Goal: Task Accomplishment & Management: Use online tool/utility

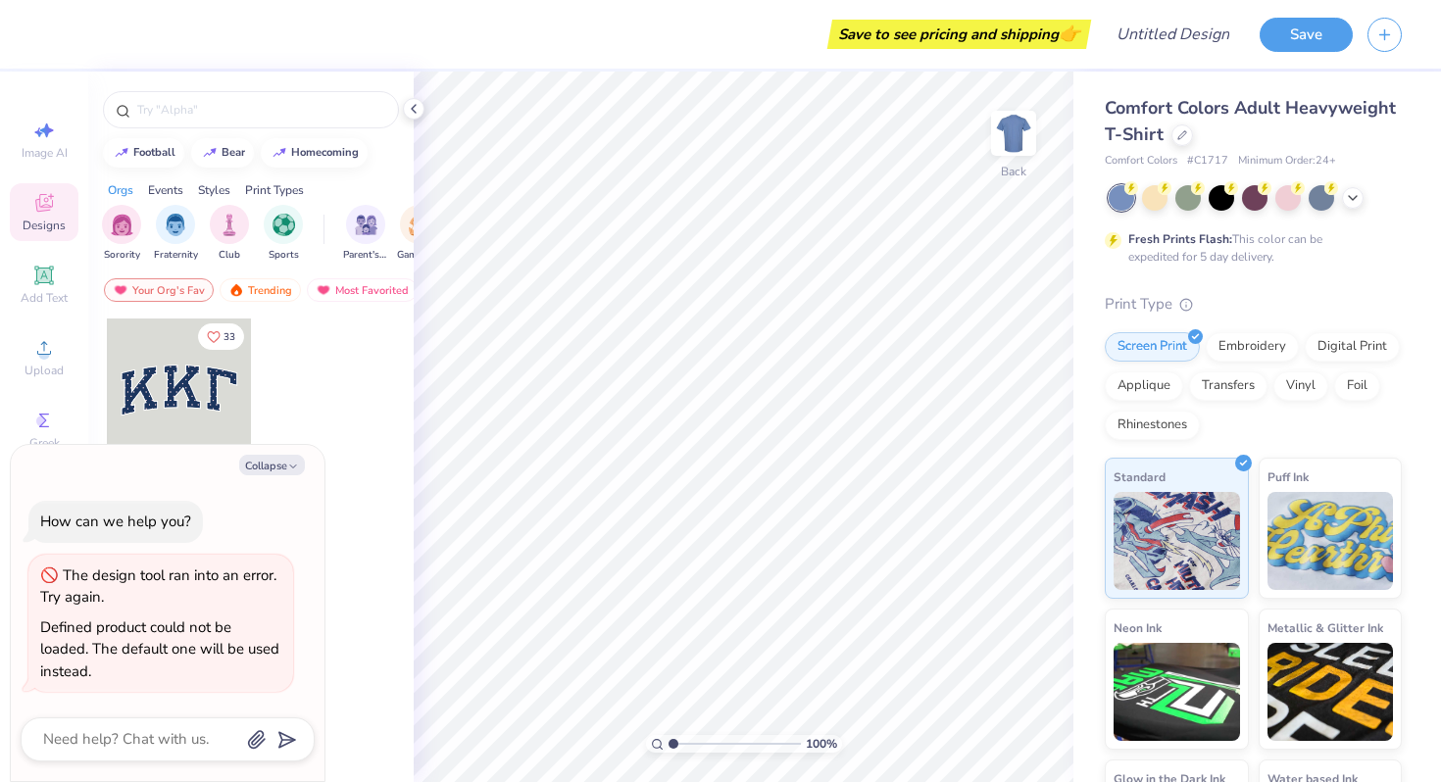
type textarea "x"
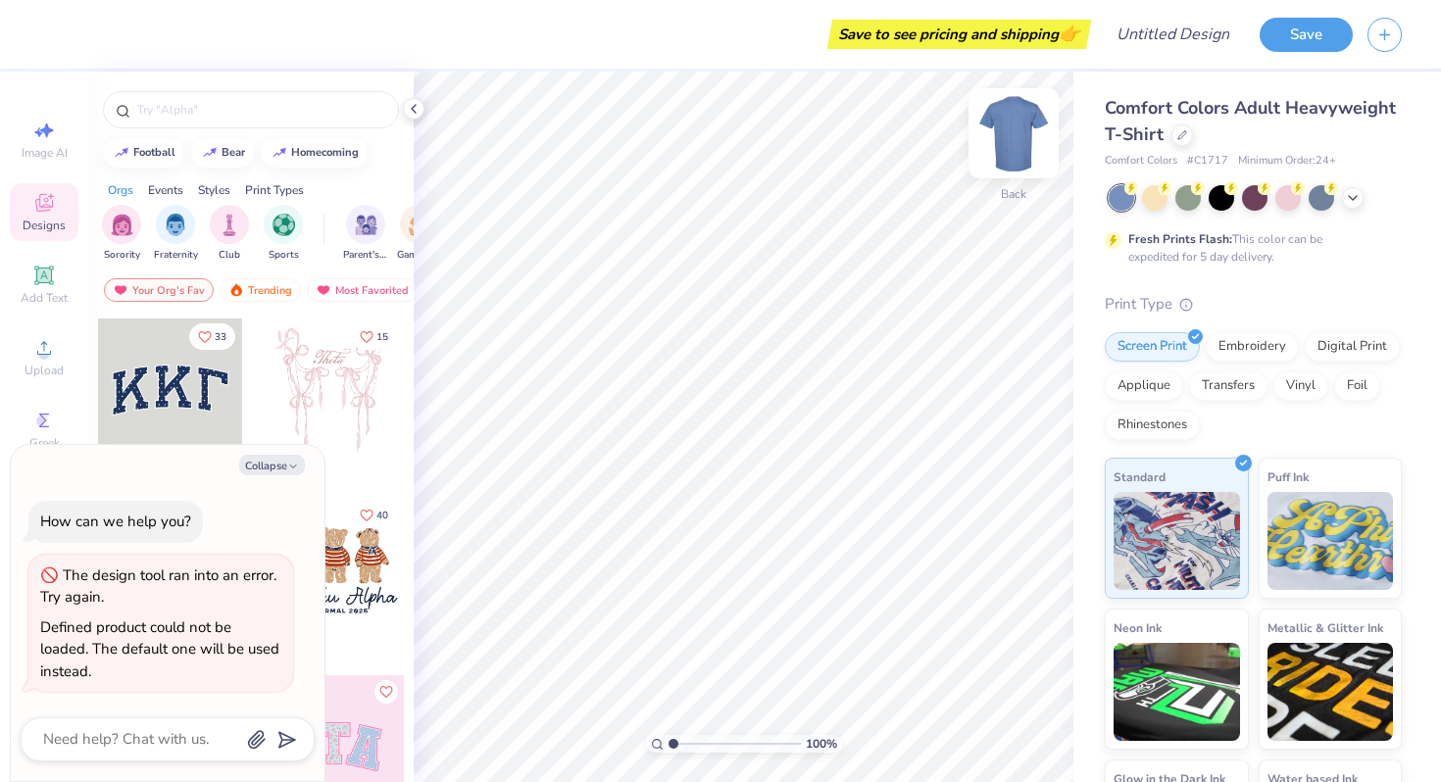
click at [999, 132] on img at bounding box center [1013, 133] width 78 height 78
type textarea "x"
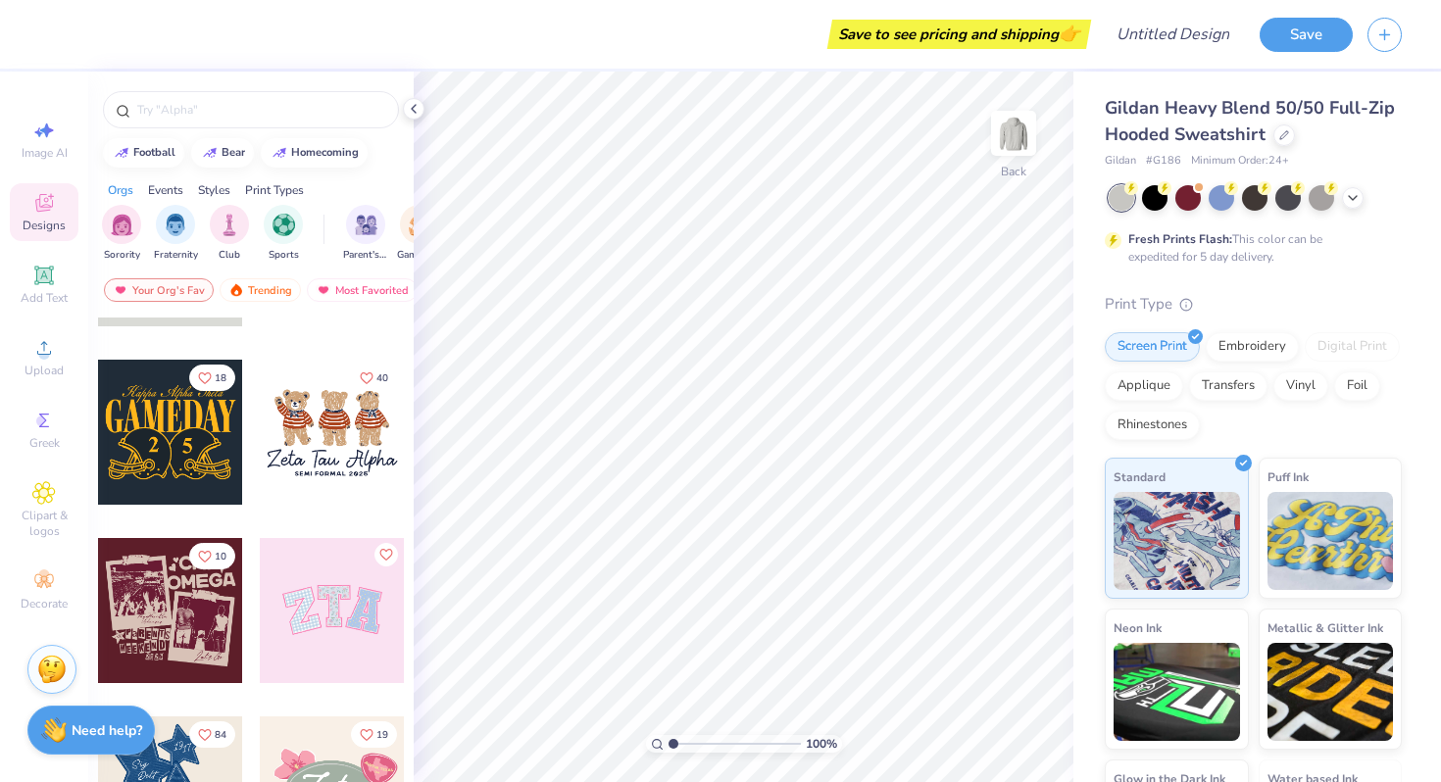
scroll to position [285, 0]
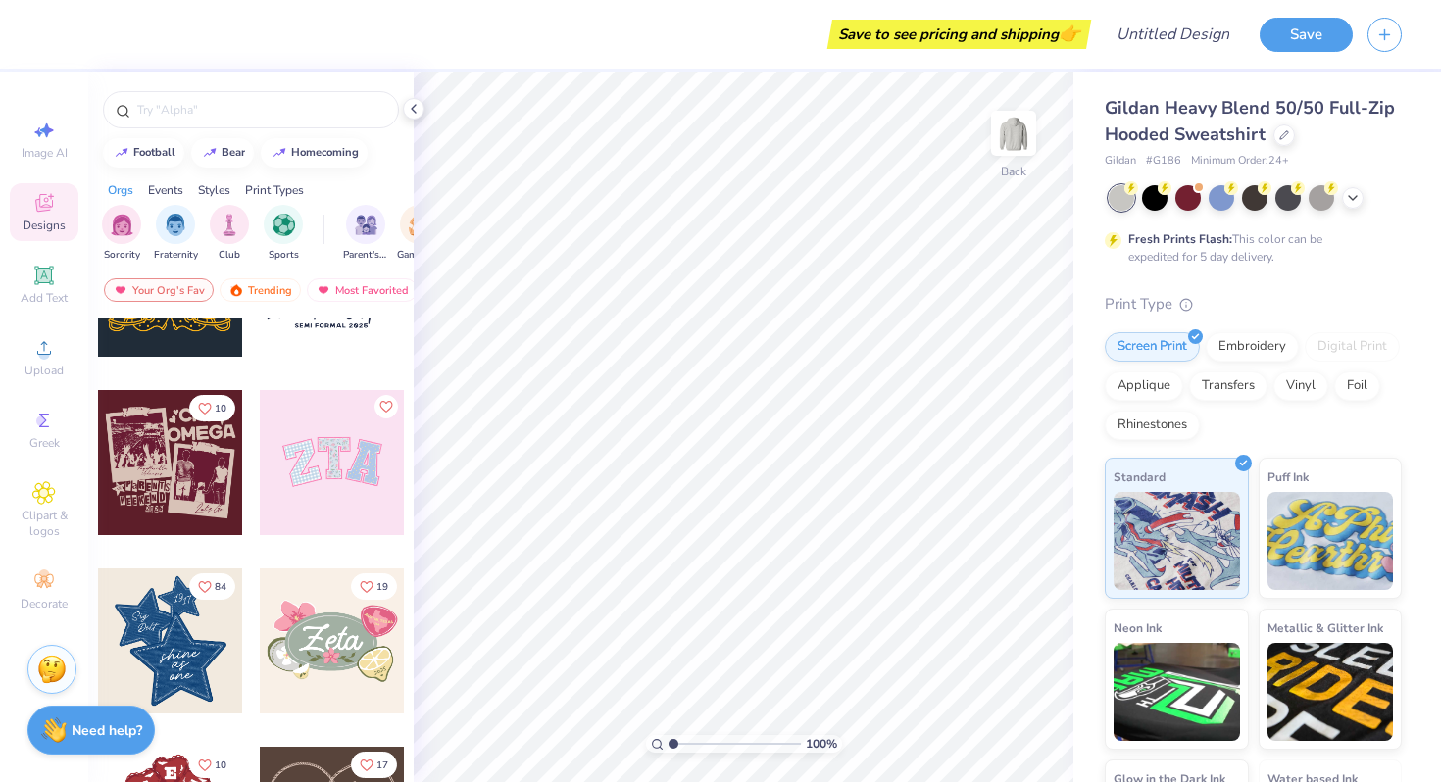
click at [330, 455] on div at bounding box center [332, 462] width 145 height 145
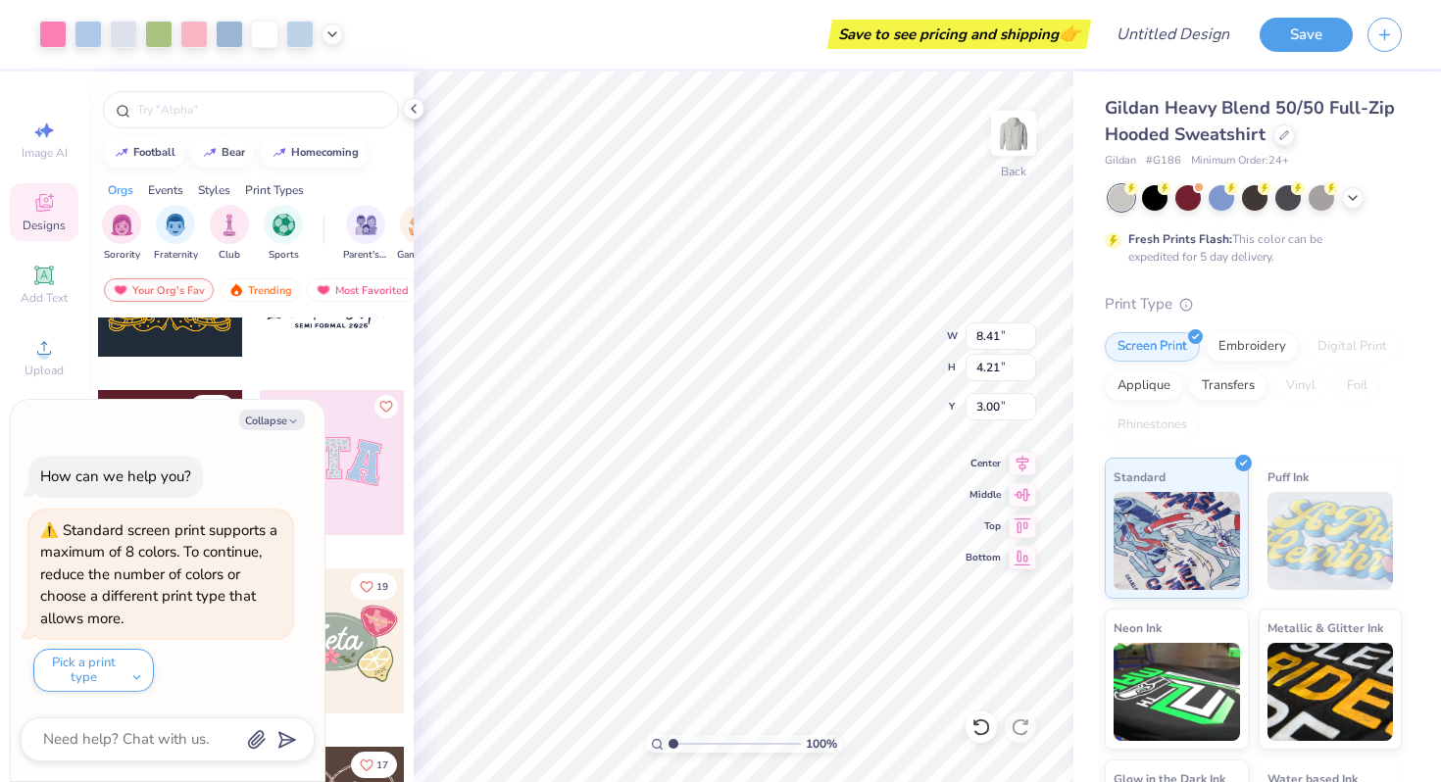
type textarea "x"
type input "4.86"
type input "2.43"
type input "4.78"
type textarea "x"
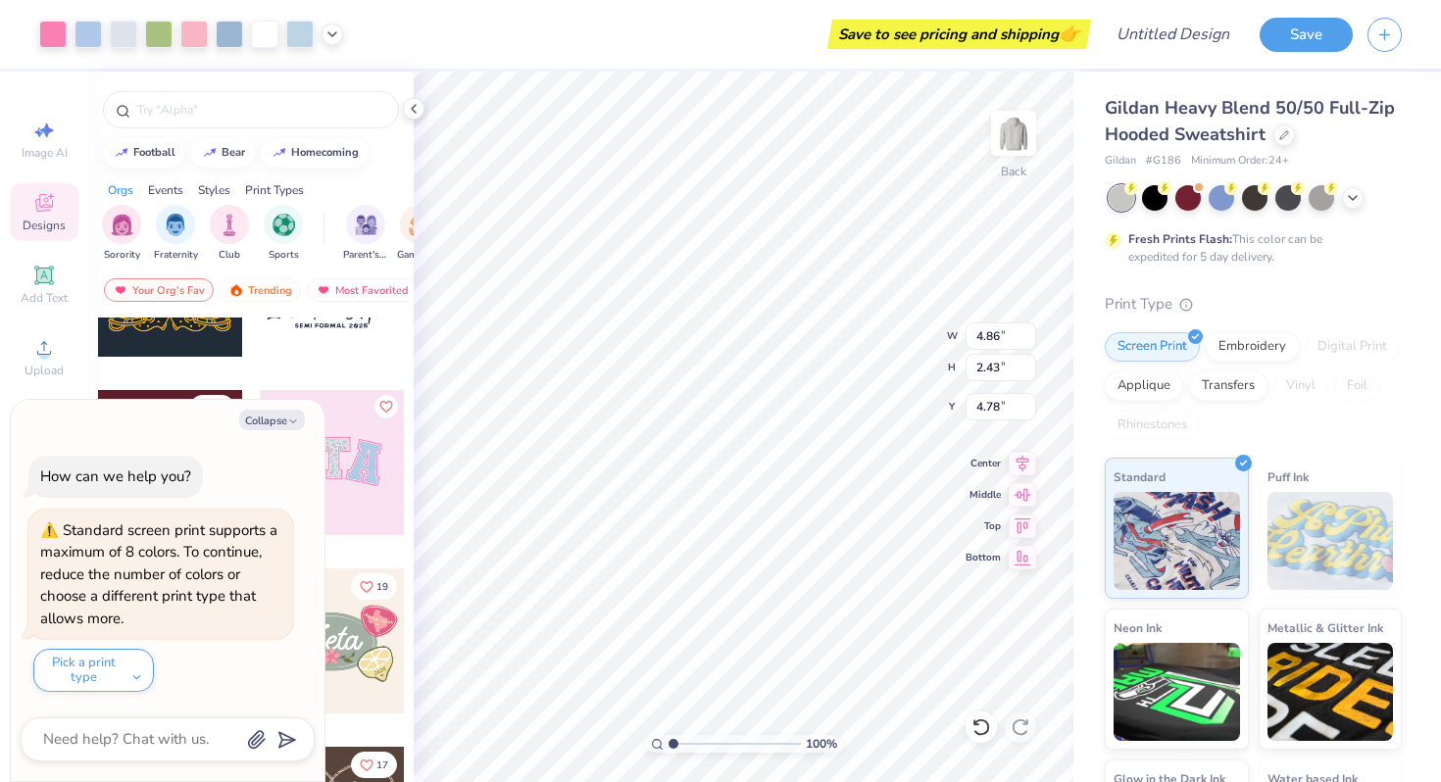
type input "3.00"
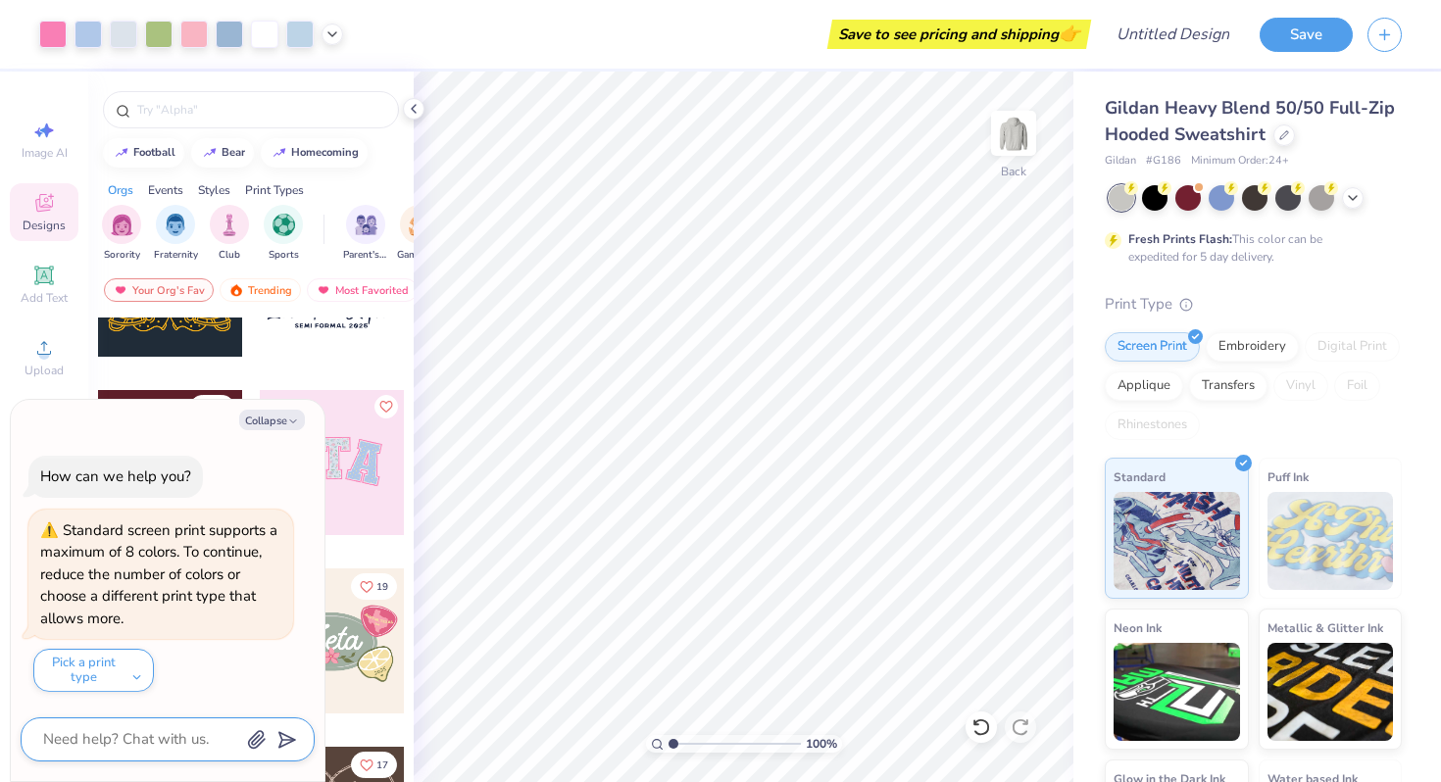
click at [153, 739] on textarea at bounding box center [140, 739] width 199 height 26
type textarea "x"
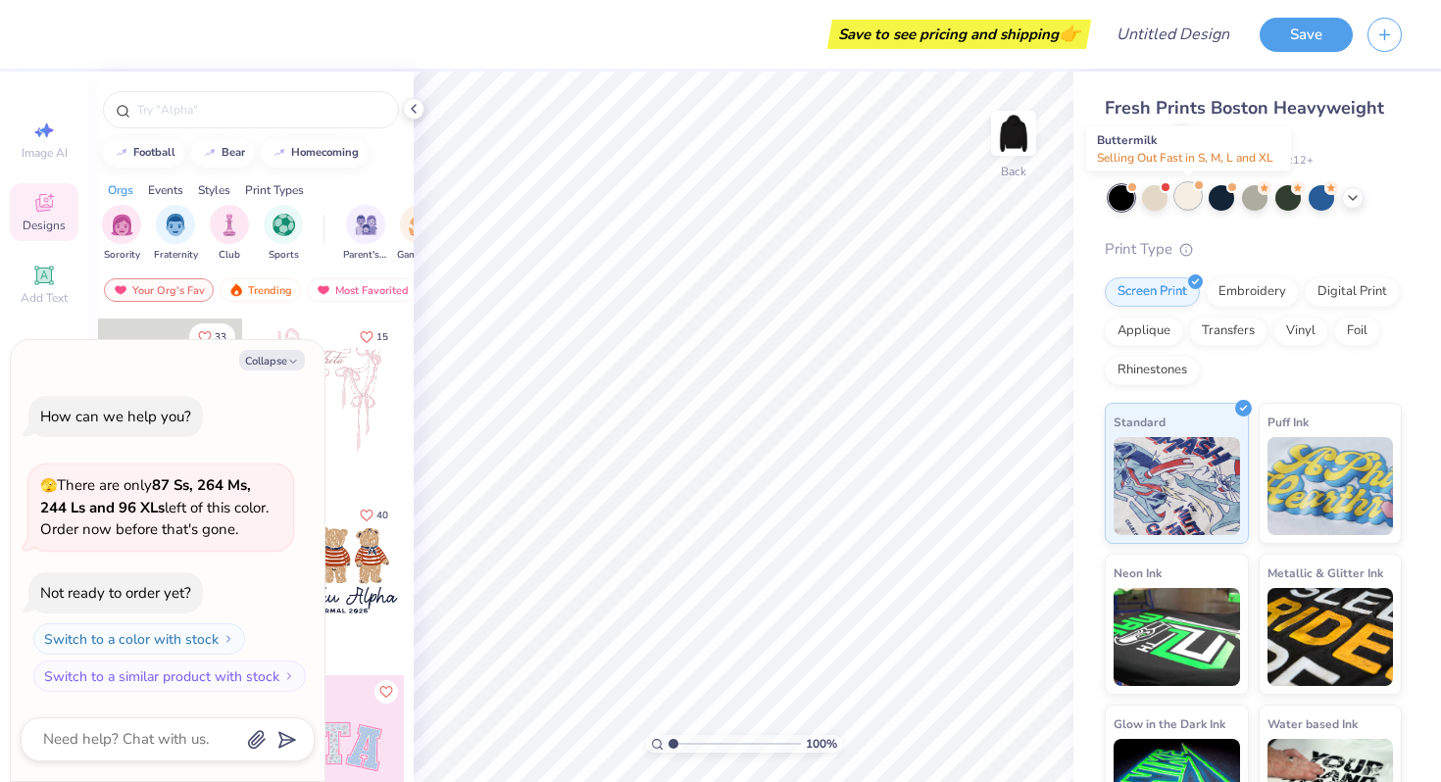
click at [1176, 198] on div at bounding box center [1187, 195] width 25 height 25
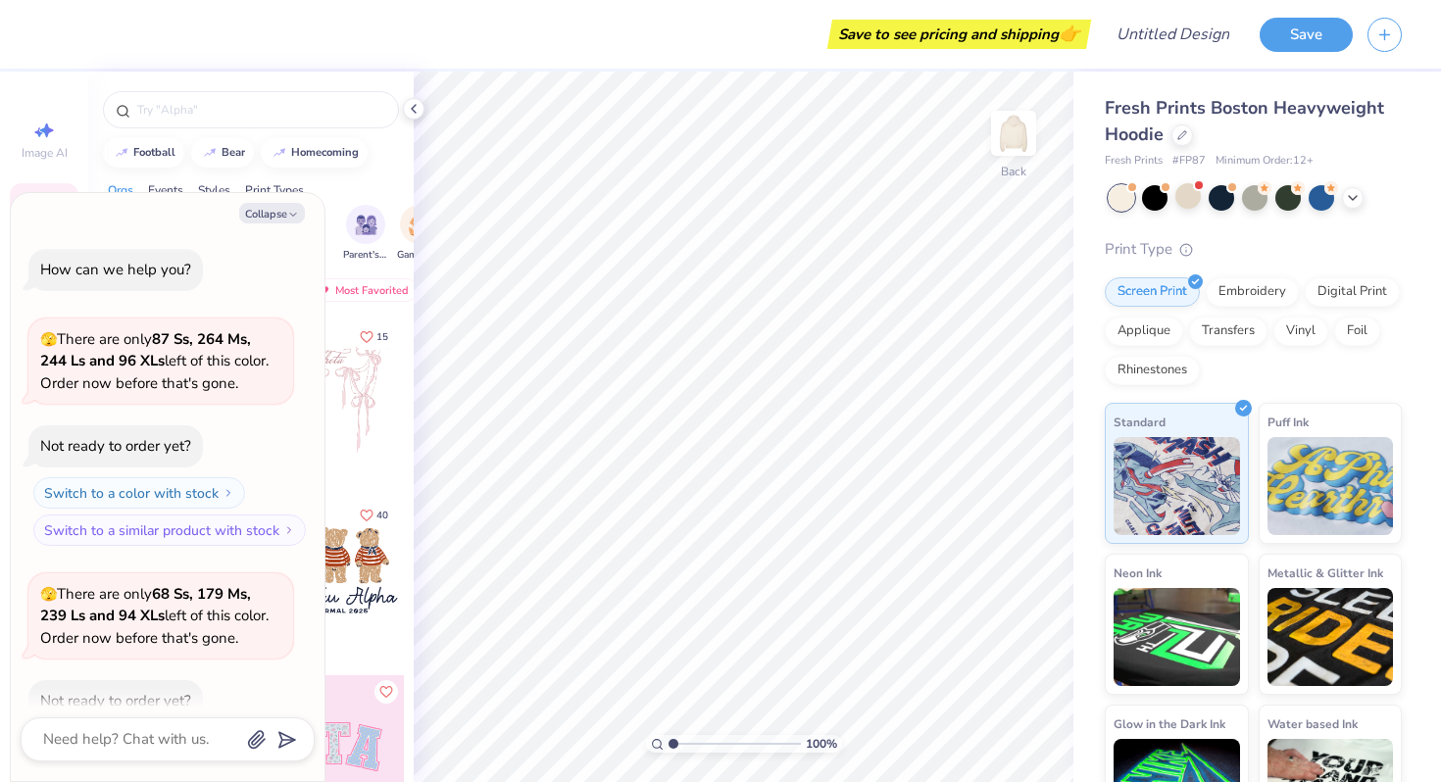
scroll to position [108, 0]
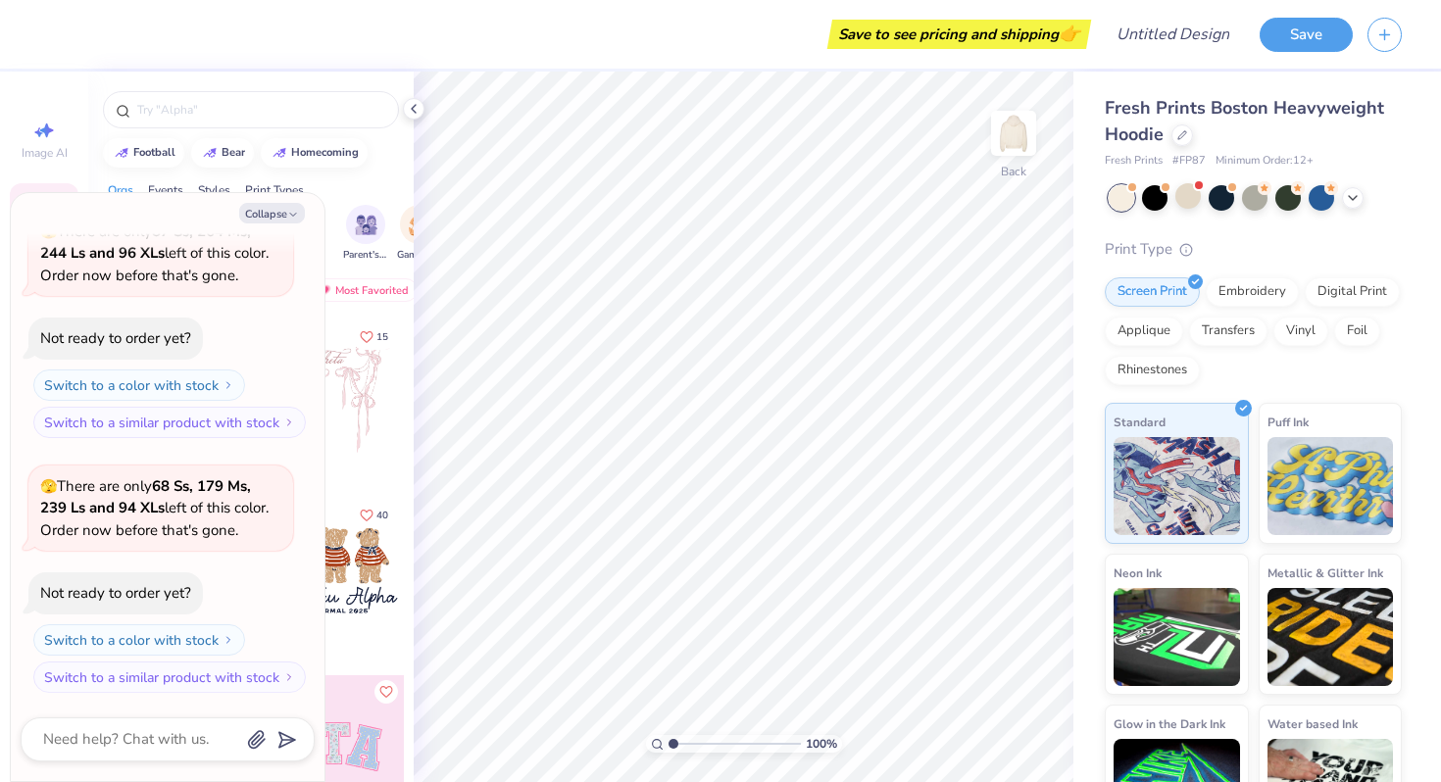
click at [1350, 210] on div "Fresh Prints Boston Heavyweight Hoodie Fresh Prints # FP87 Minimum Order: 12 + …" at bounding box center [1253, 470] width 297 height 751
click at [1345, 199] on icon at bounding box center [1353, 196] width 16 height 16
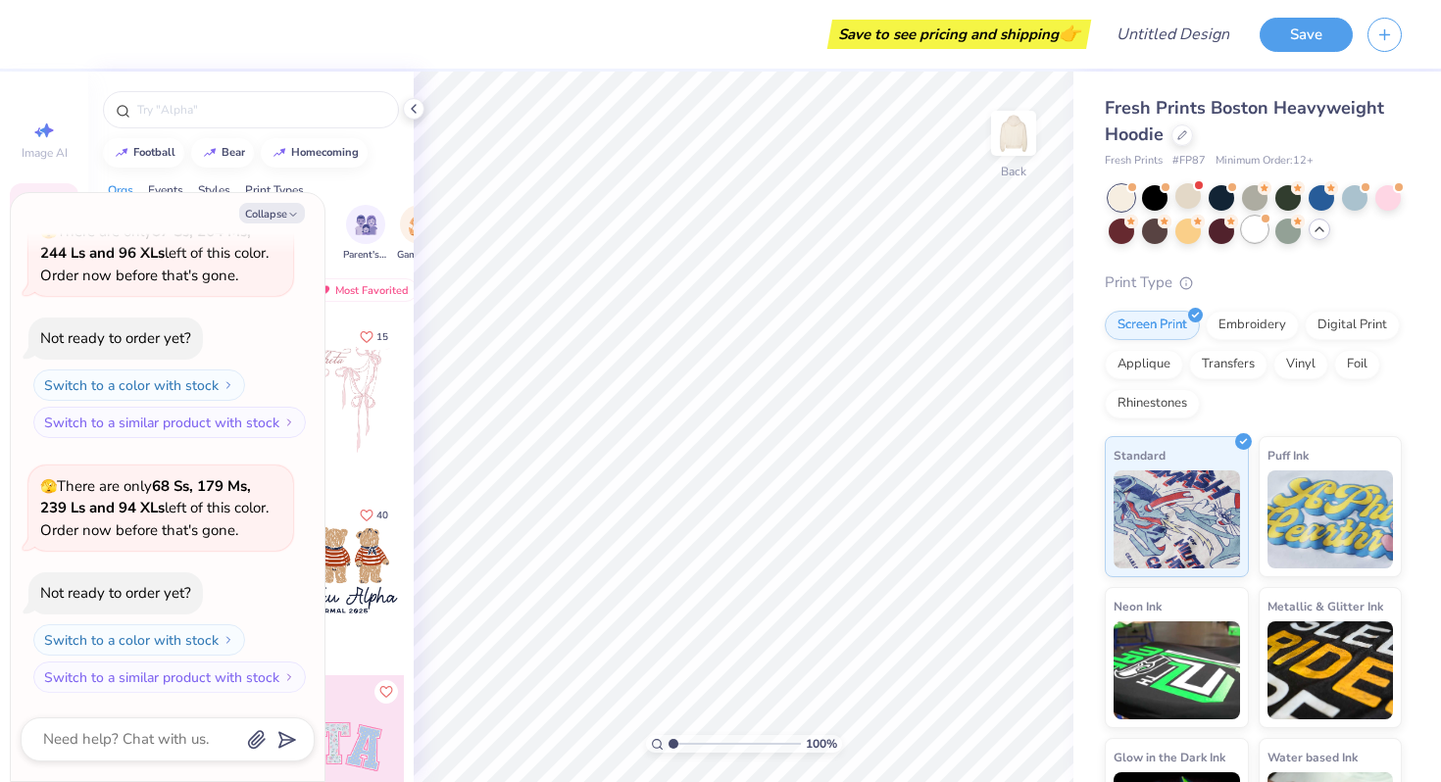
click at [1246, 232] on div at bounding box center [1254, 229] width 25 height 25
click at [1189, 200] on div at bounding box center [1187, 195] width 25 height 25
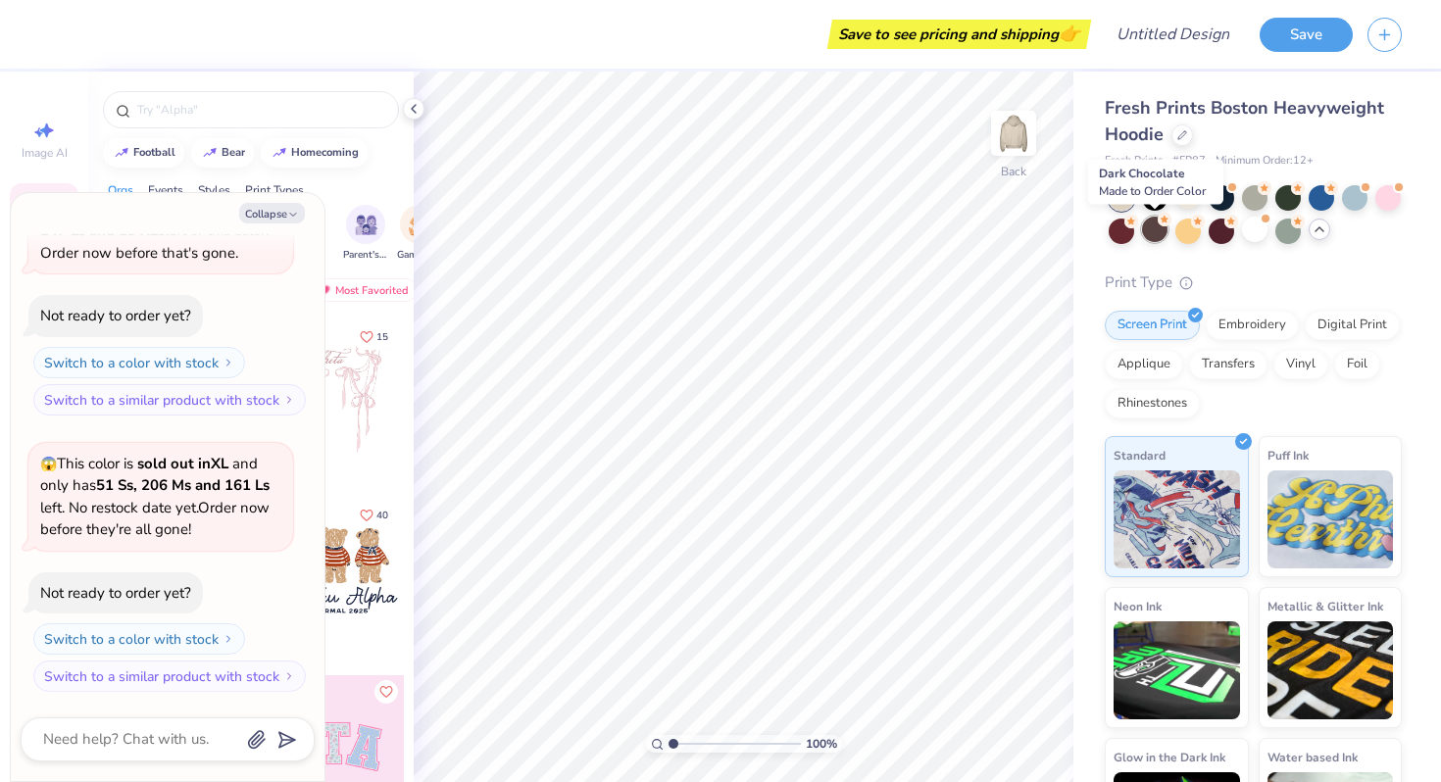
click at [1156, 234] on div at bounding box center [1154, 229] width 25 height 25
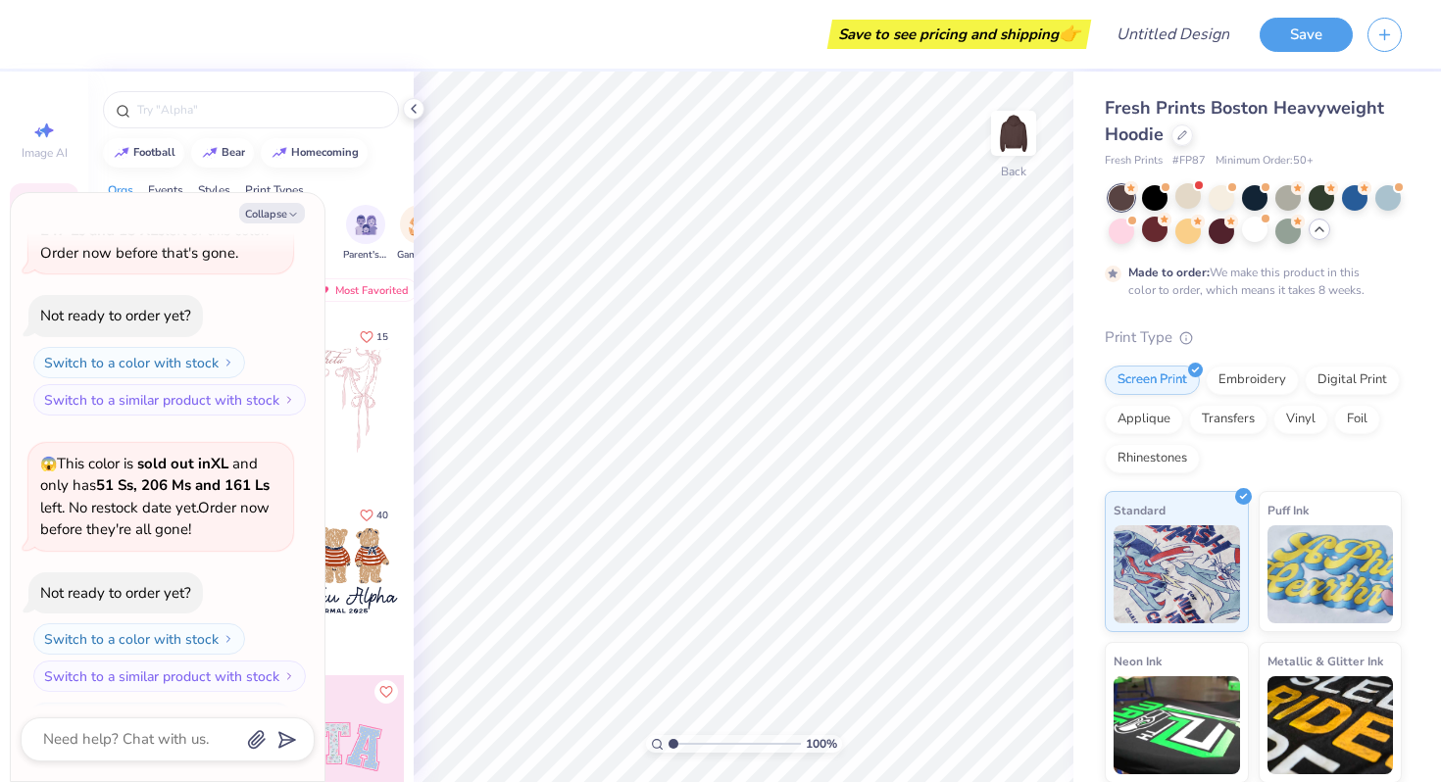
scroll to position [803, 0]
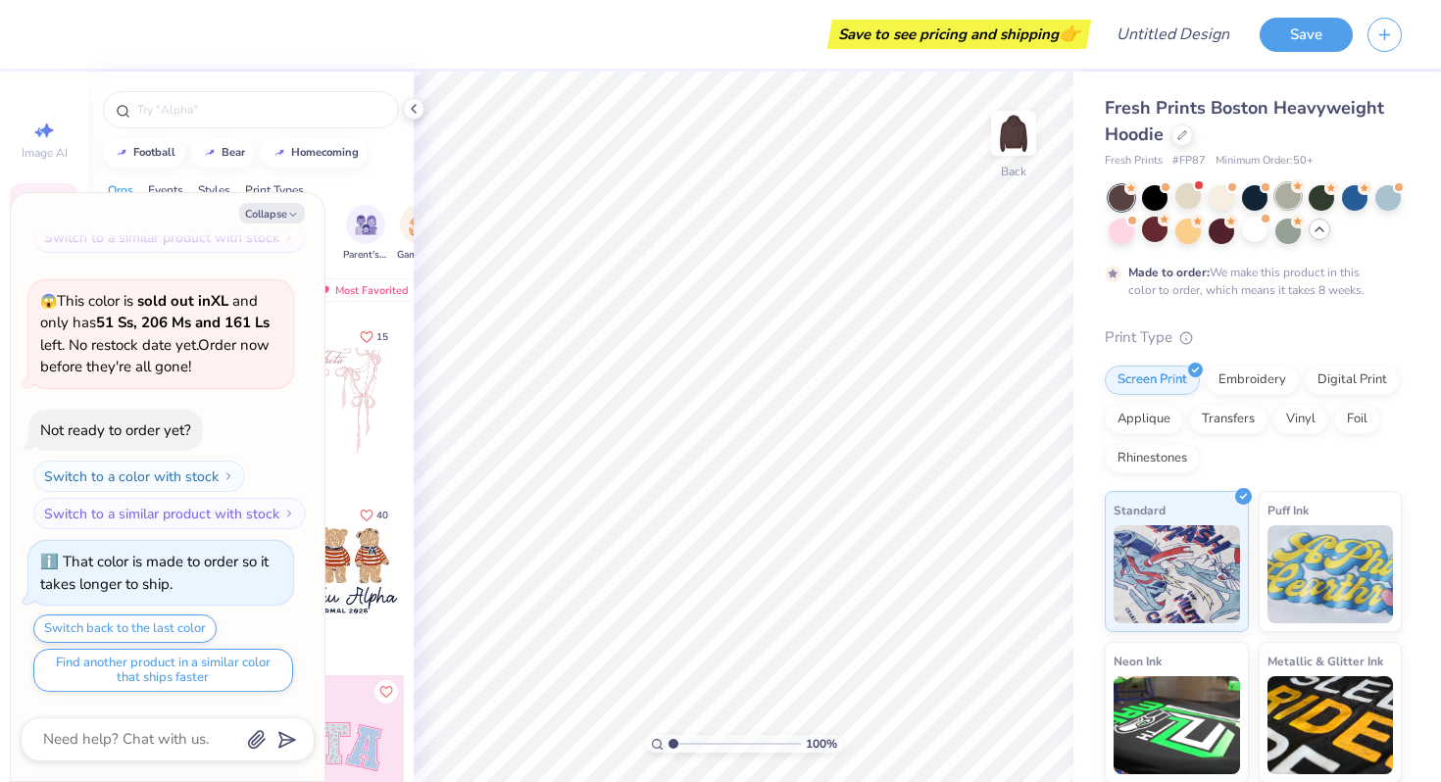
click at [1290, 204] on div at bounding box center [1287, 195] width 25 height 25
click at [1149, 200] on div at bounding box center [1154, 195] width 25 height 25
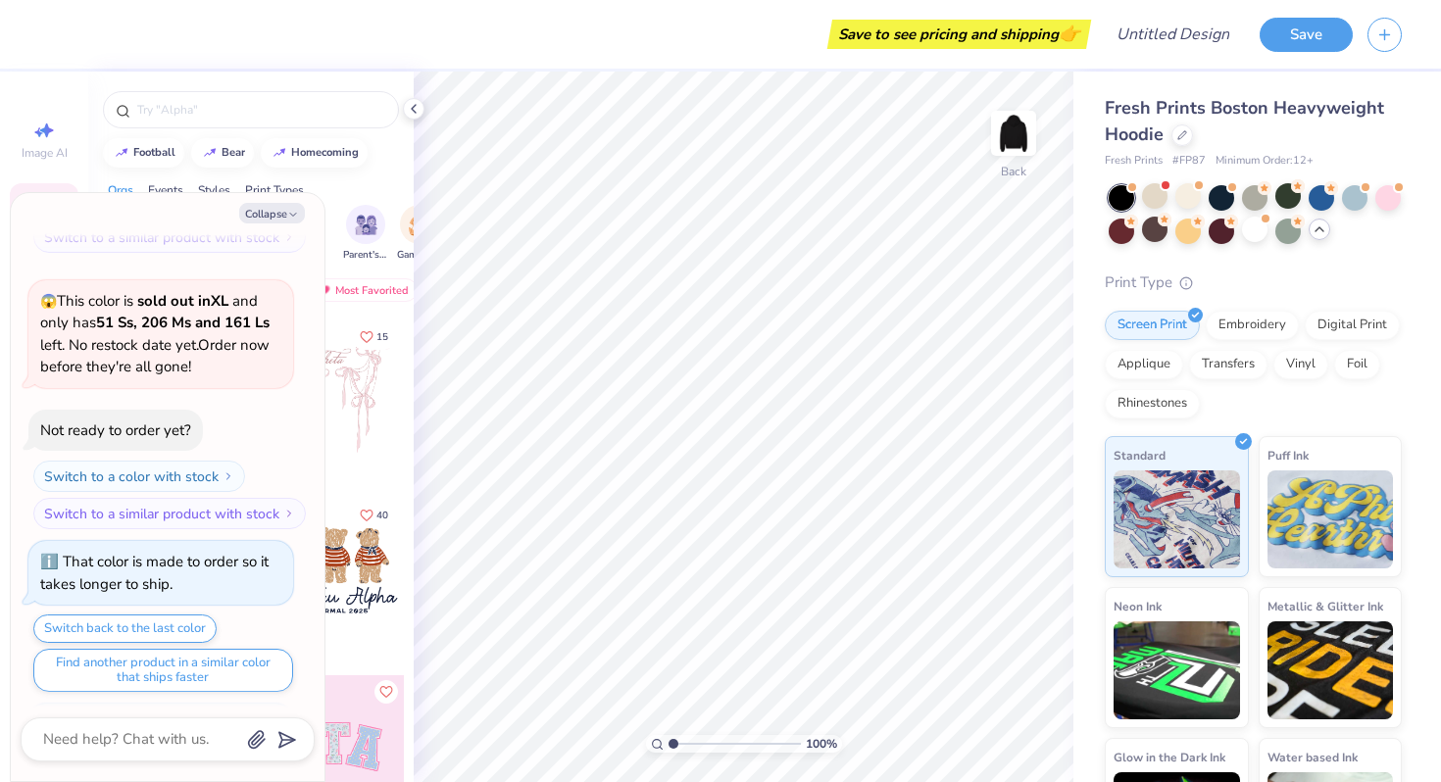
scroll to position [1155, 0]
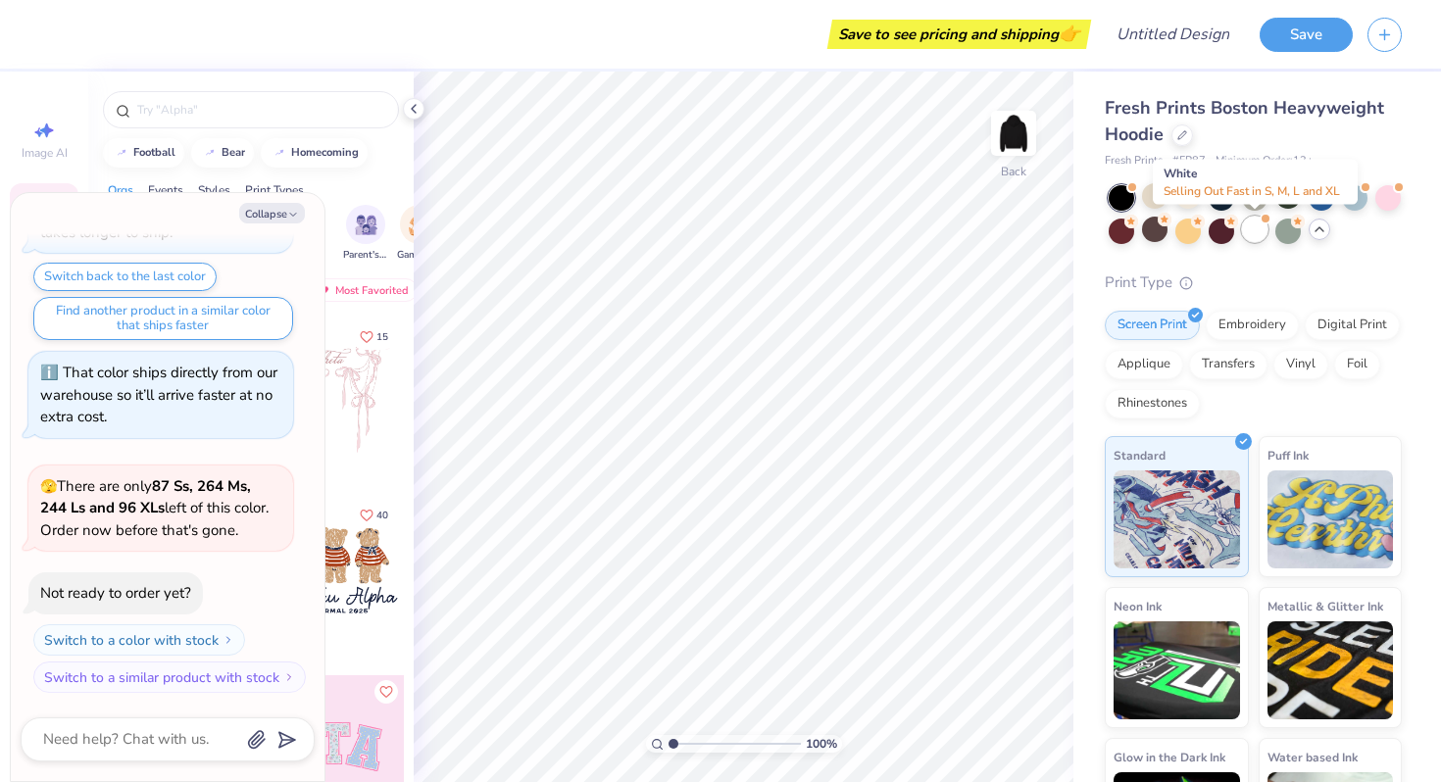
click at [1253, 229] on div at bounding box center [1254, 229] width 25 height 25
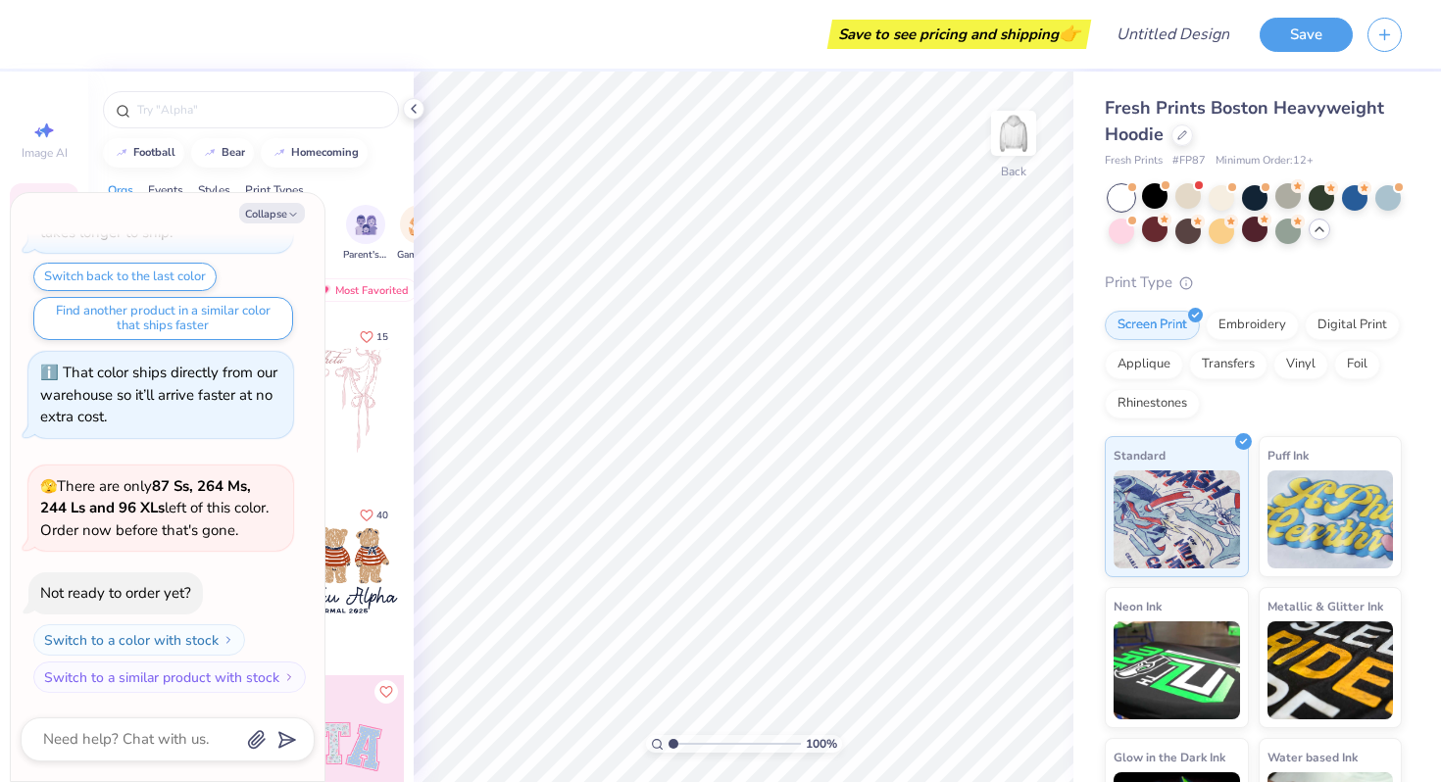
scroll to position [1410, 0]
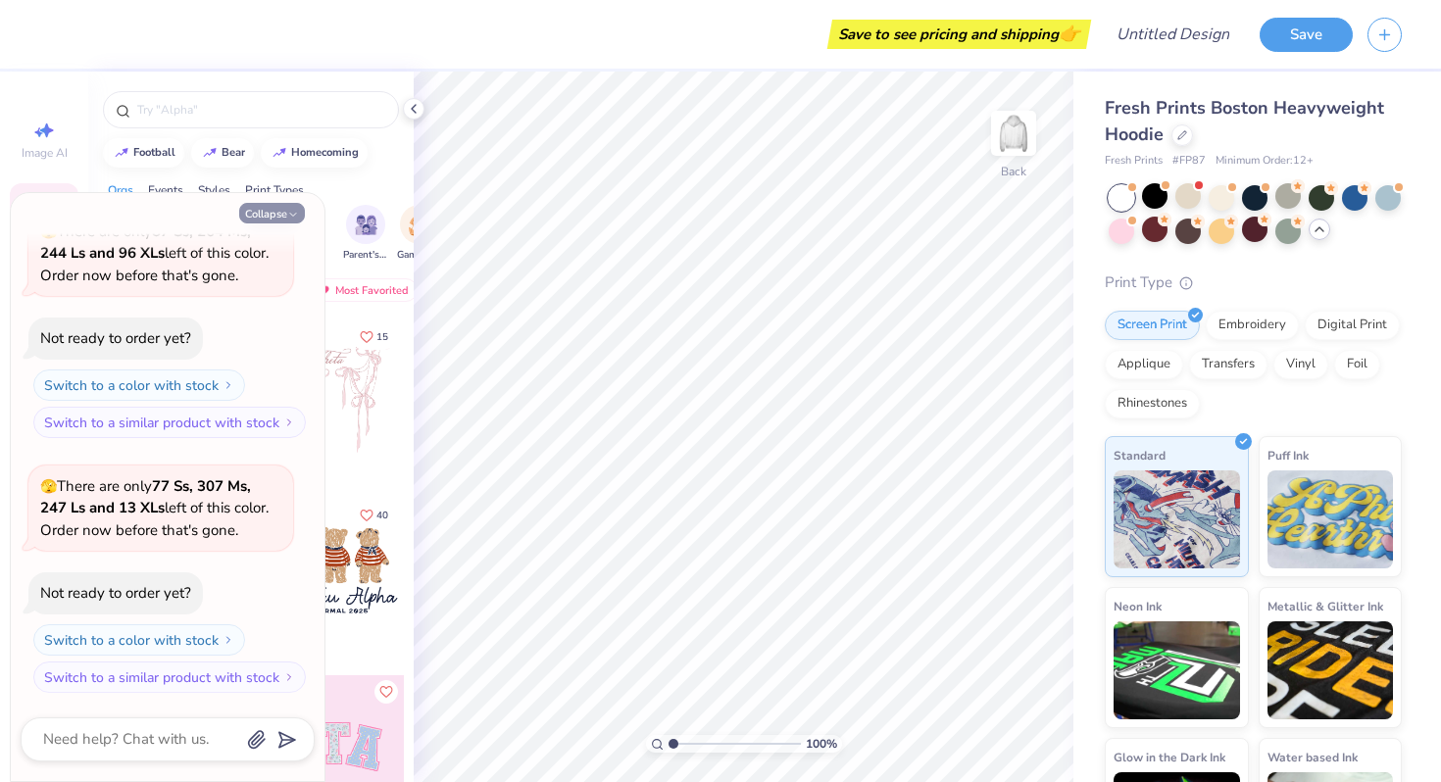
click at [270, 212] on button "Collapse" at bounding box center [272, 213] width 66 height 21
type textarea "x"
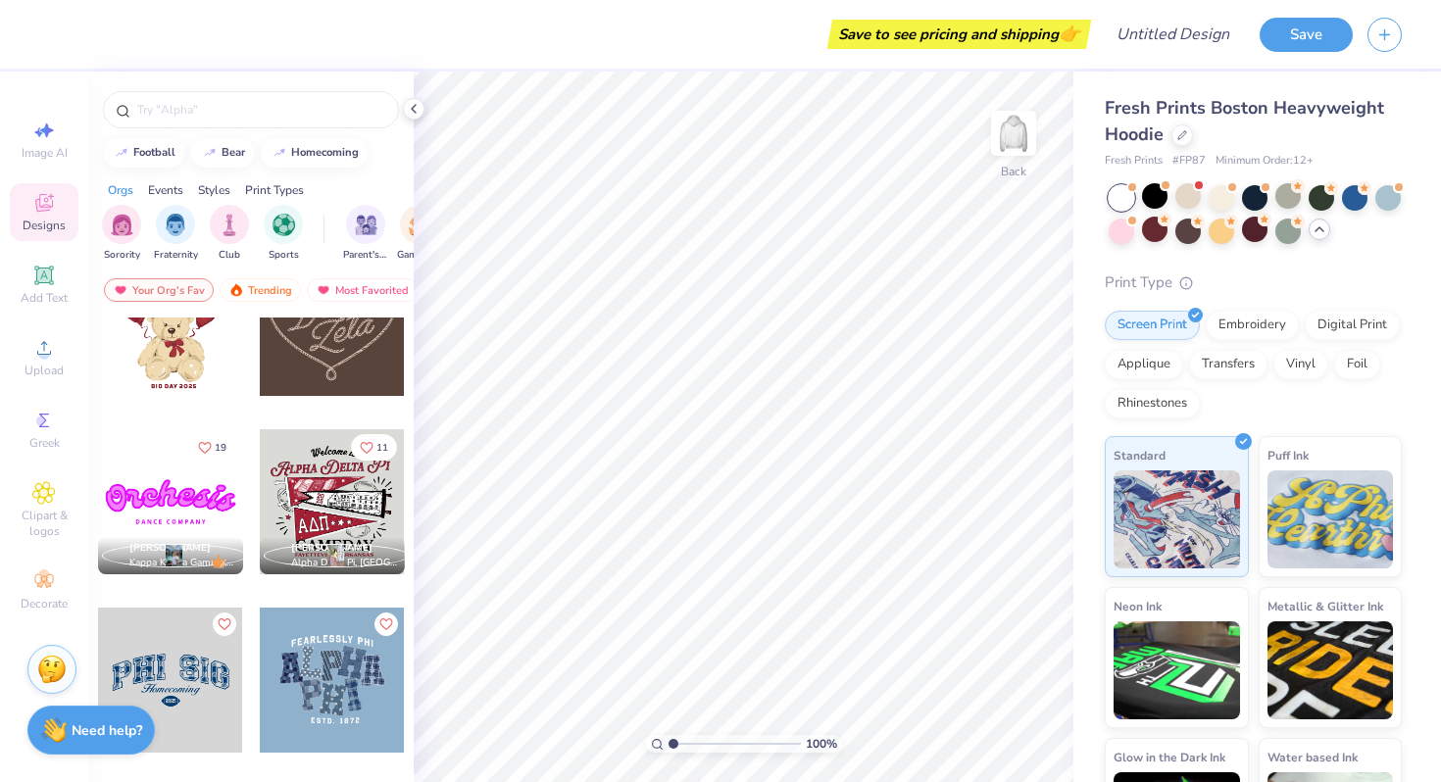
scroll to position [785, 0]
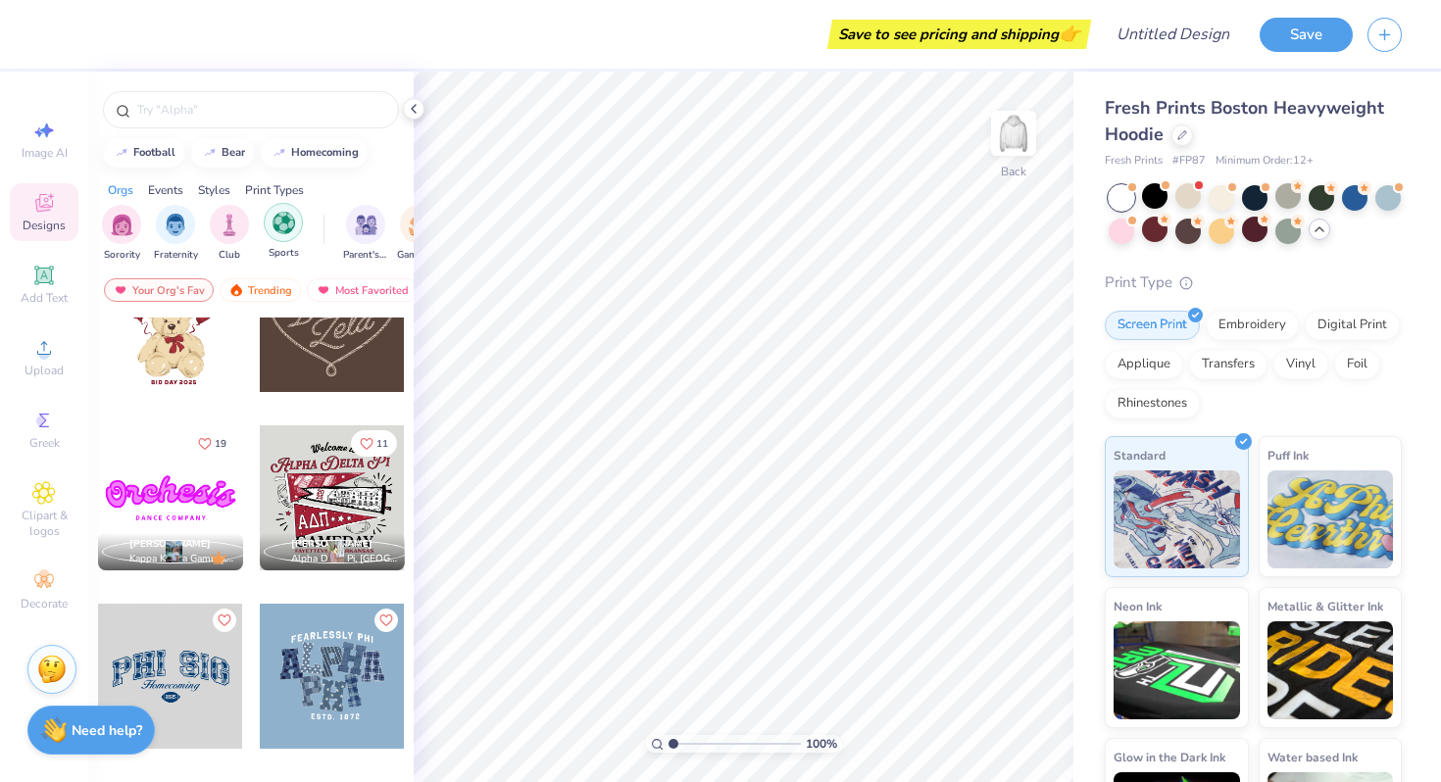
click at [276, 223] on img "filter for Sports" at bounding box center [284, 223] width 23 height 23
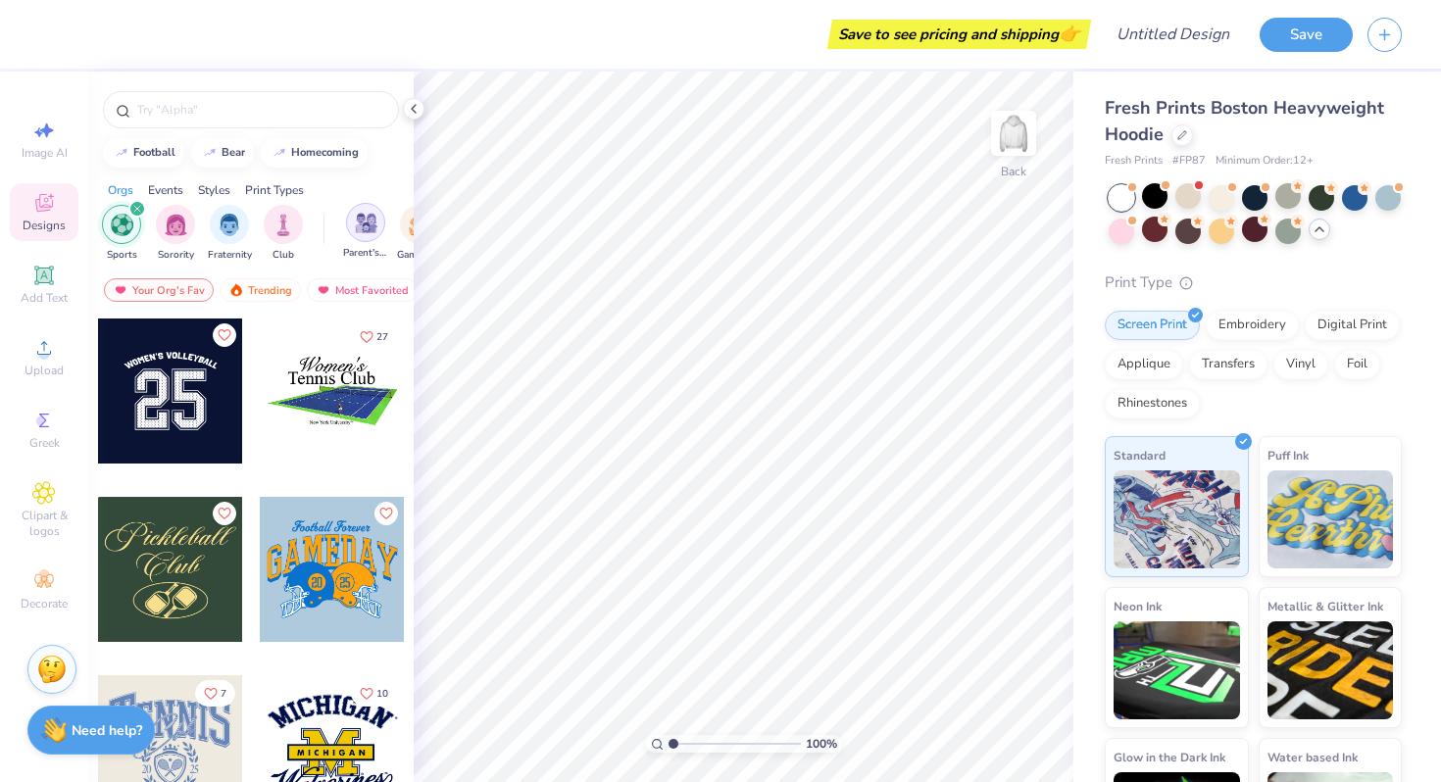
click at [366, 227] on img "filter for Parent's Weekend" at bounding box center [366, 223] width 23 height 23
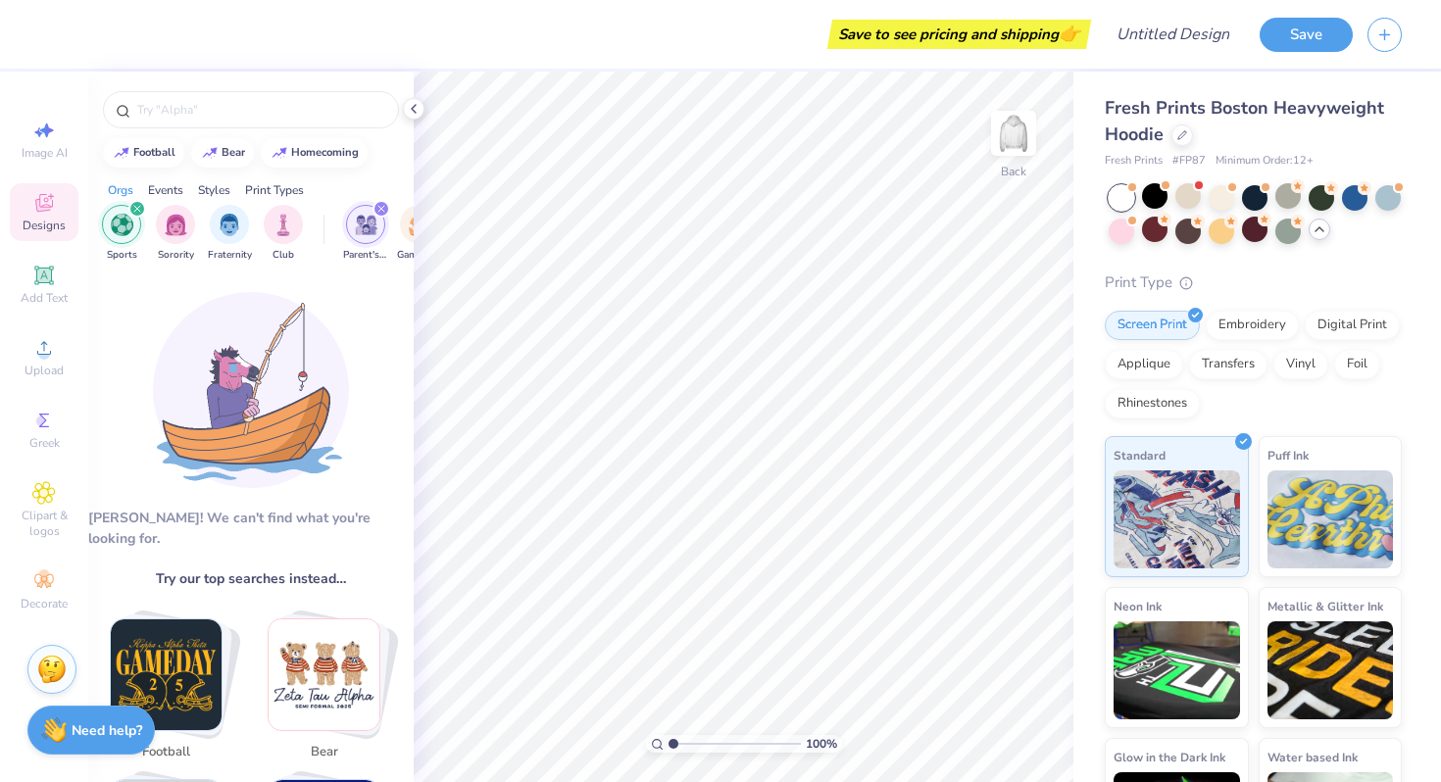
click at [364, 227] on img "filter for Parent's Weekend" at bounding box center [366, 225] width 23 height 23
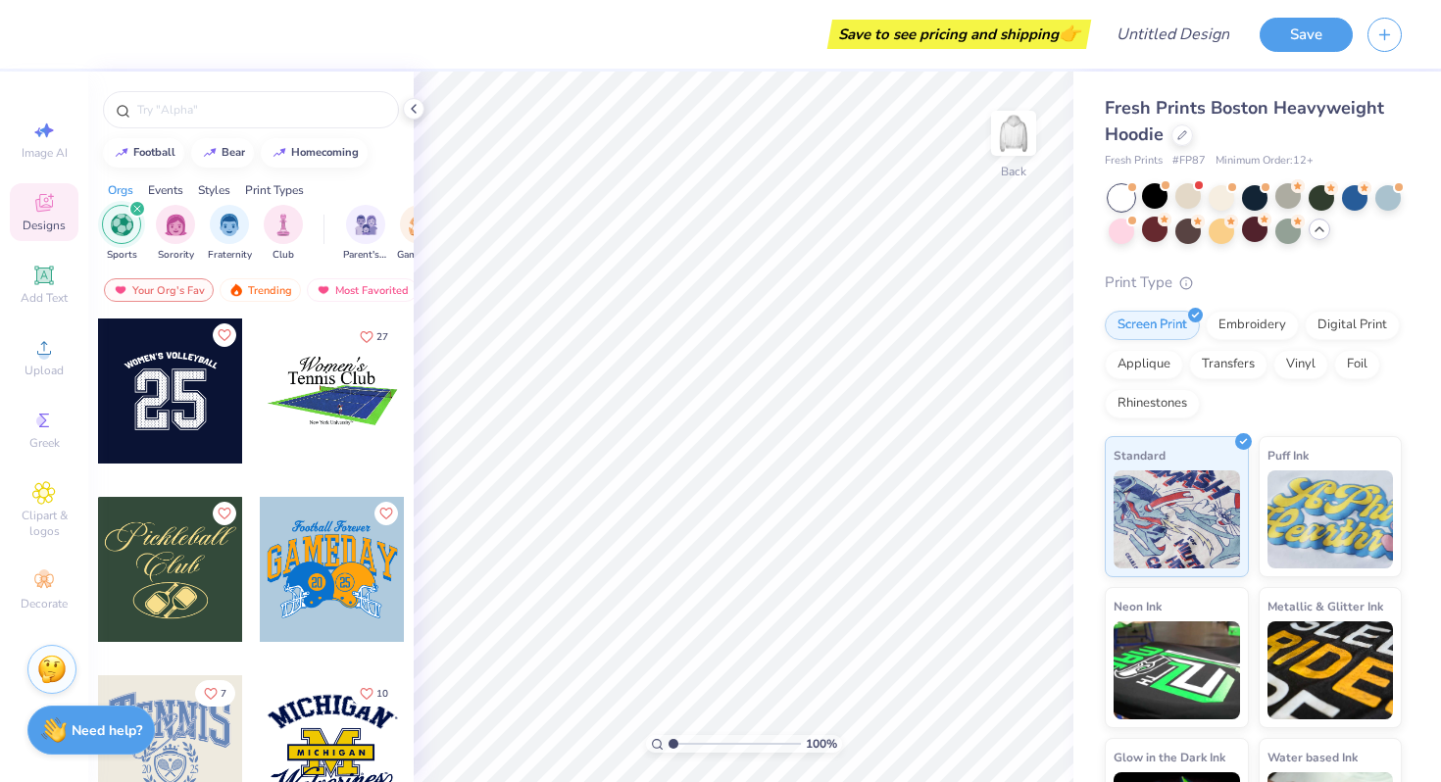
click at [118, 234] on img "filter for Sports" at bounding box center [122, 225] width 23 height 23
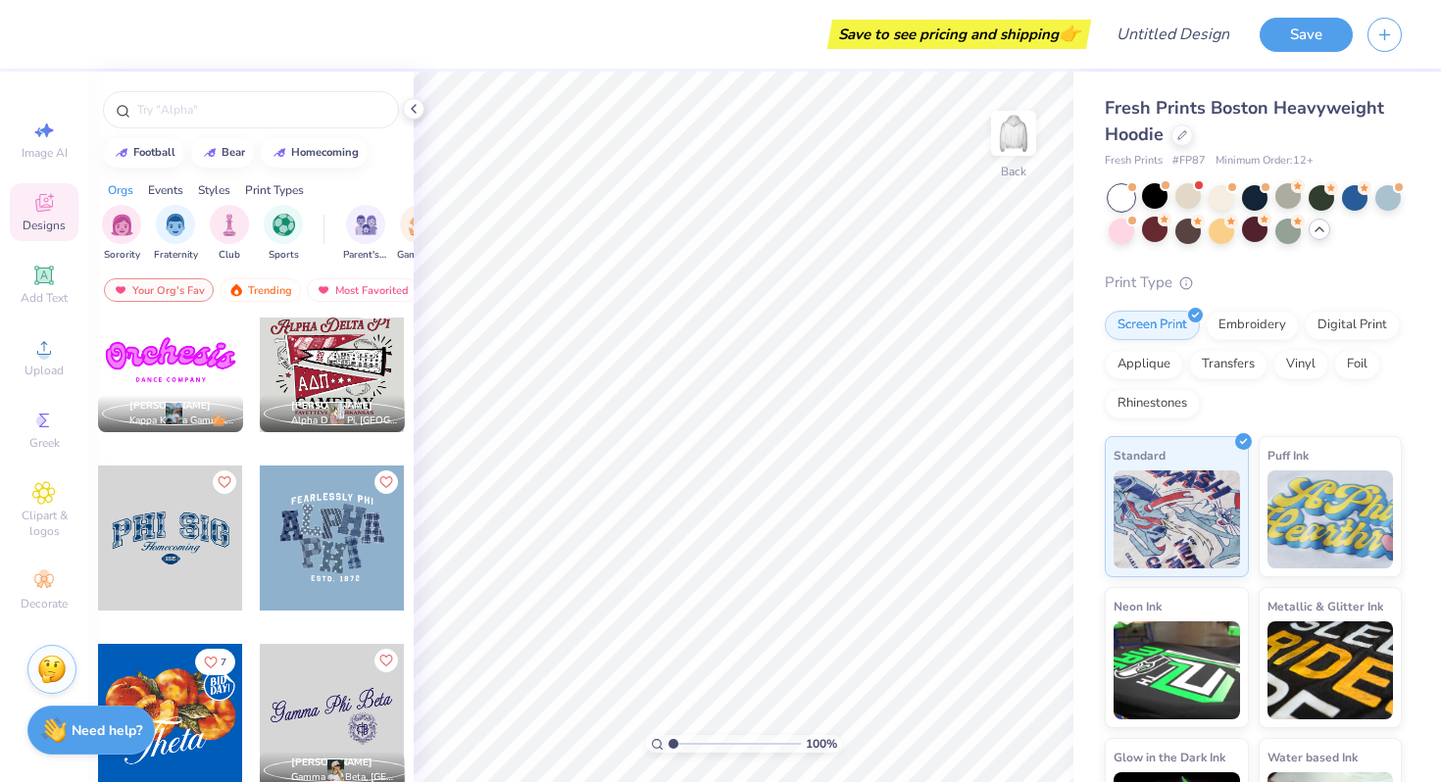
scroll to position [925, 0]
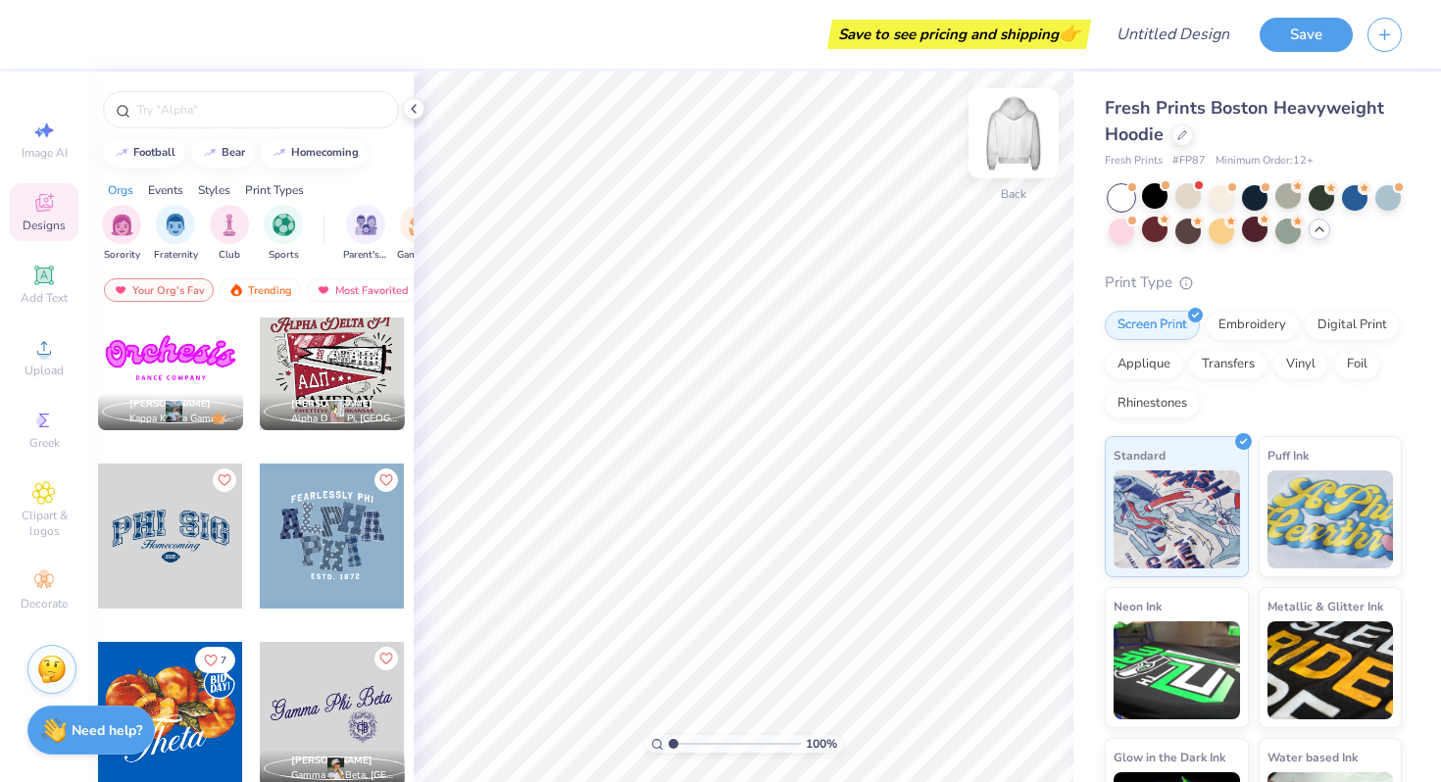
click at [999, 152] on img at bounding box center [1013, 133] width 78 height 78
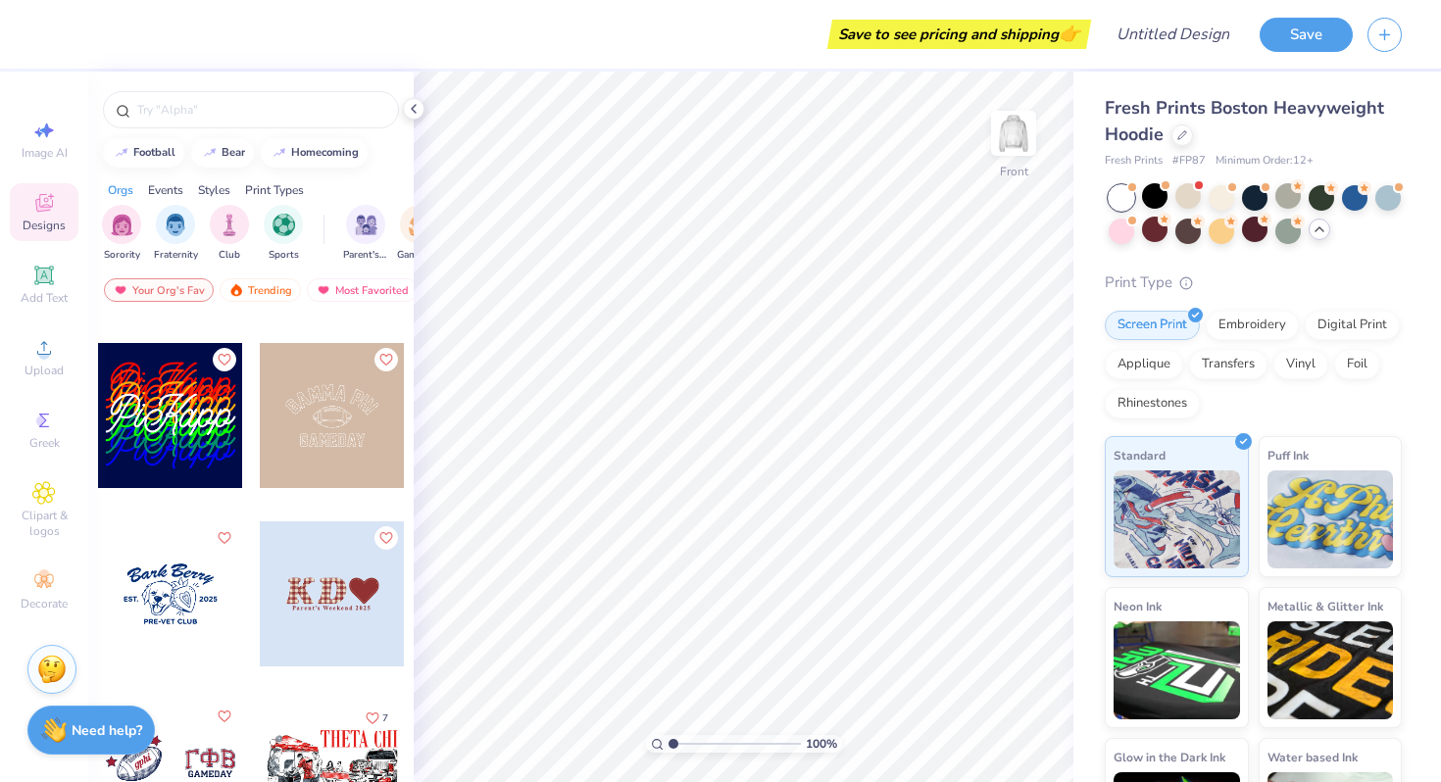
scroll to position [4616, 0]
click at [24, 490] on div "Clipart & logos" at bounding box center [44, 511] width 69 height 74
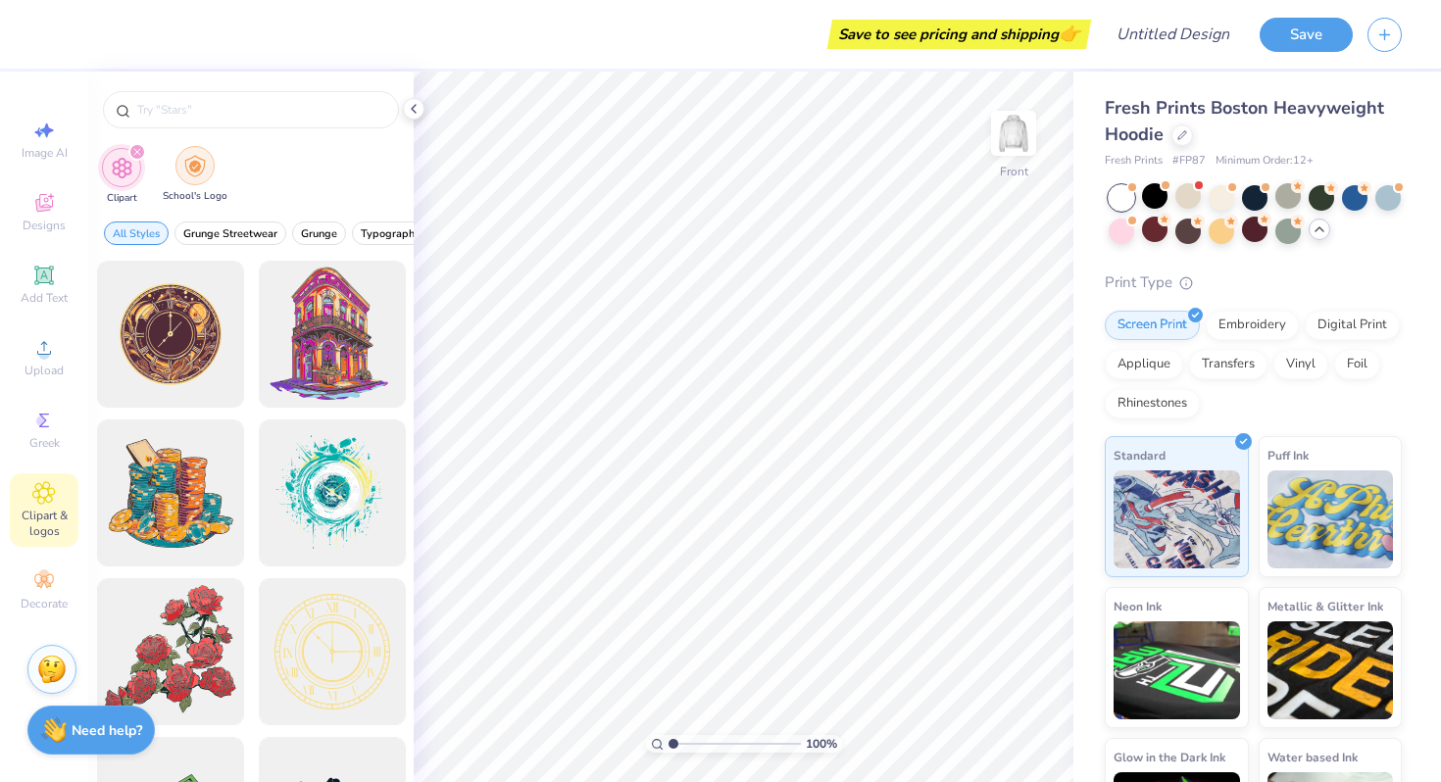
click at [188, 163] on img "filter for School's Logo" at bounding box center [195, 166] width 22 height 23
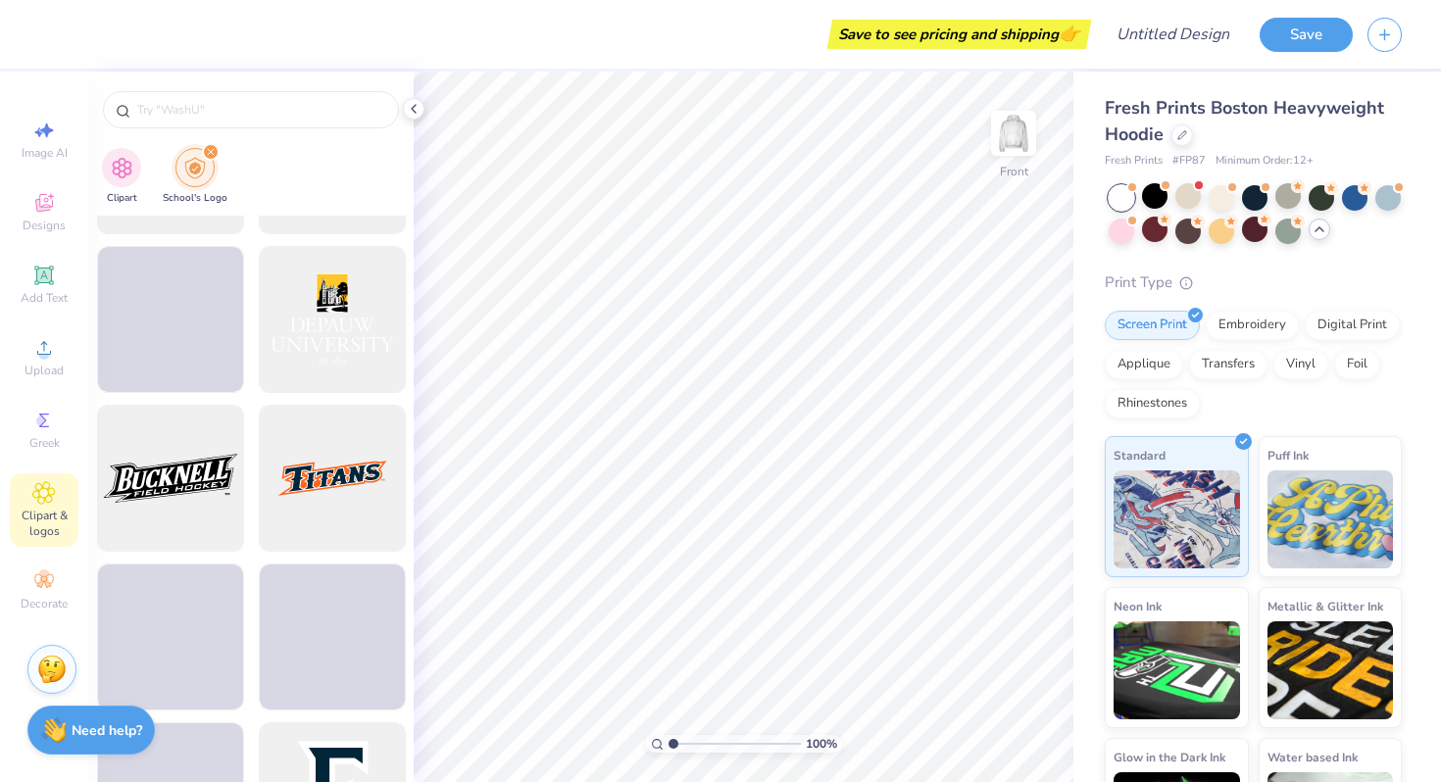
scroll to position [5062, 0]
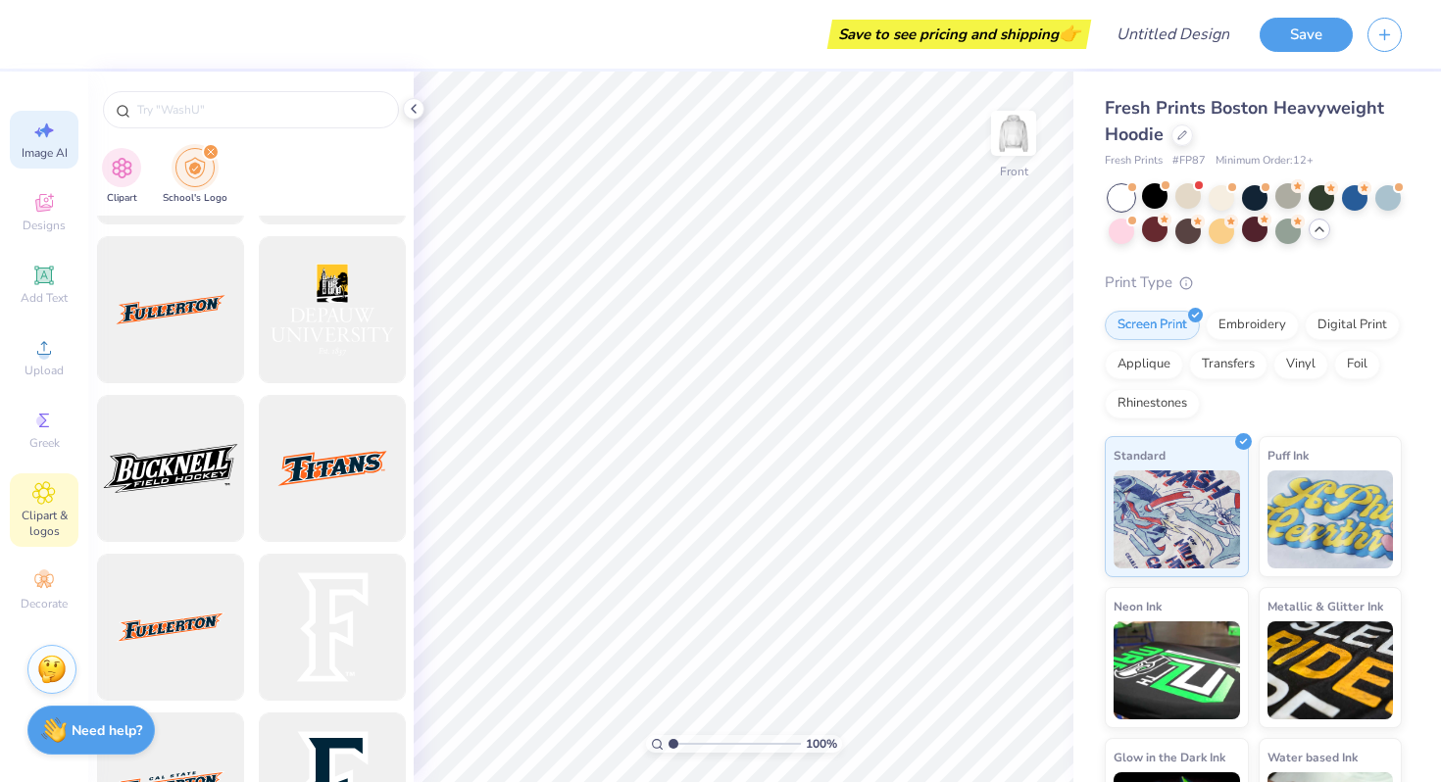
click at [44, 166] on div "Image AI" at bounding box center [44, 140] width 69 height 58
select select "4"
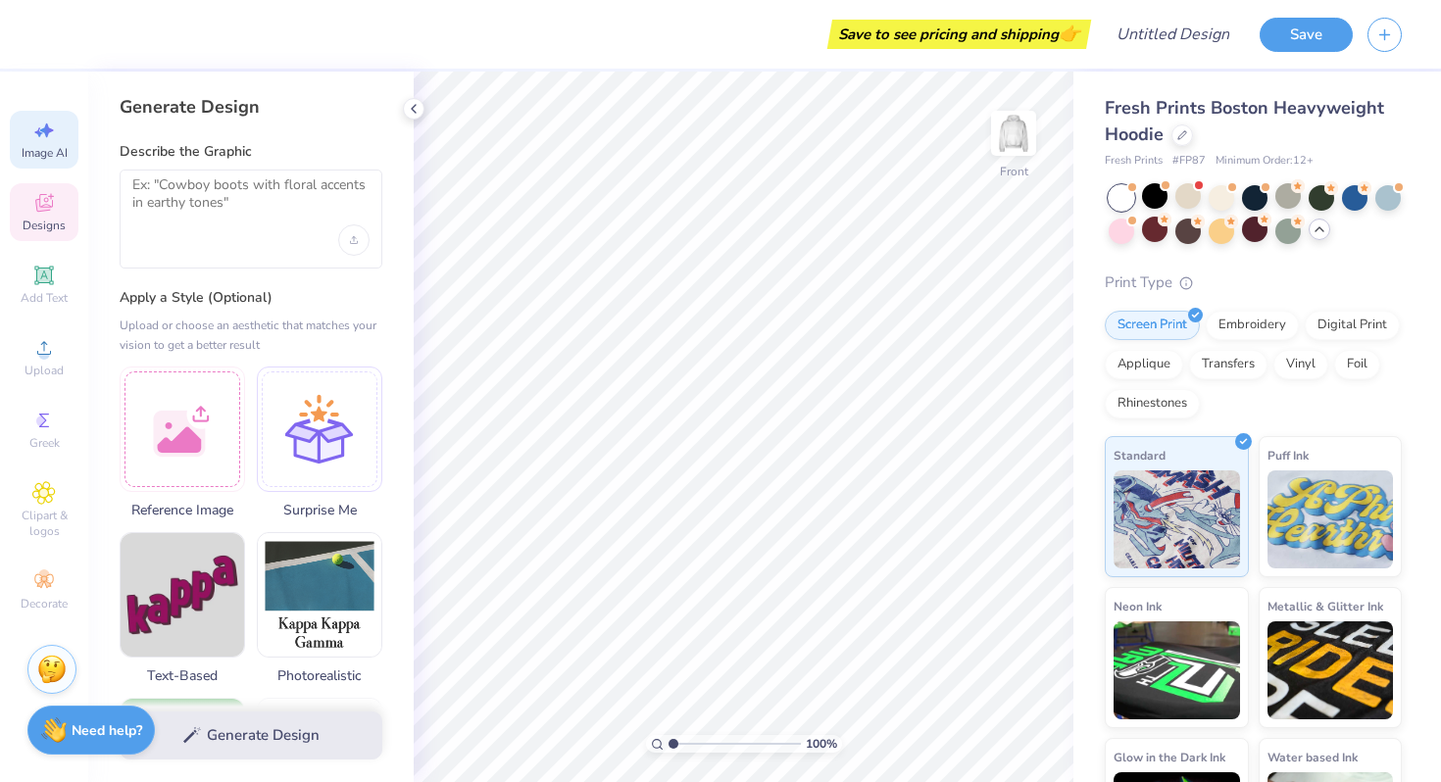
click at [41, 213] on icon at bounding box center [44, 203] width 24 height 24
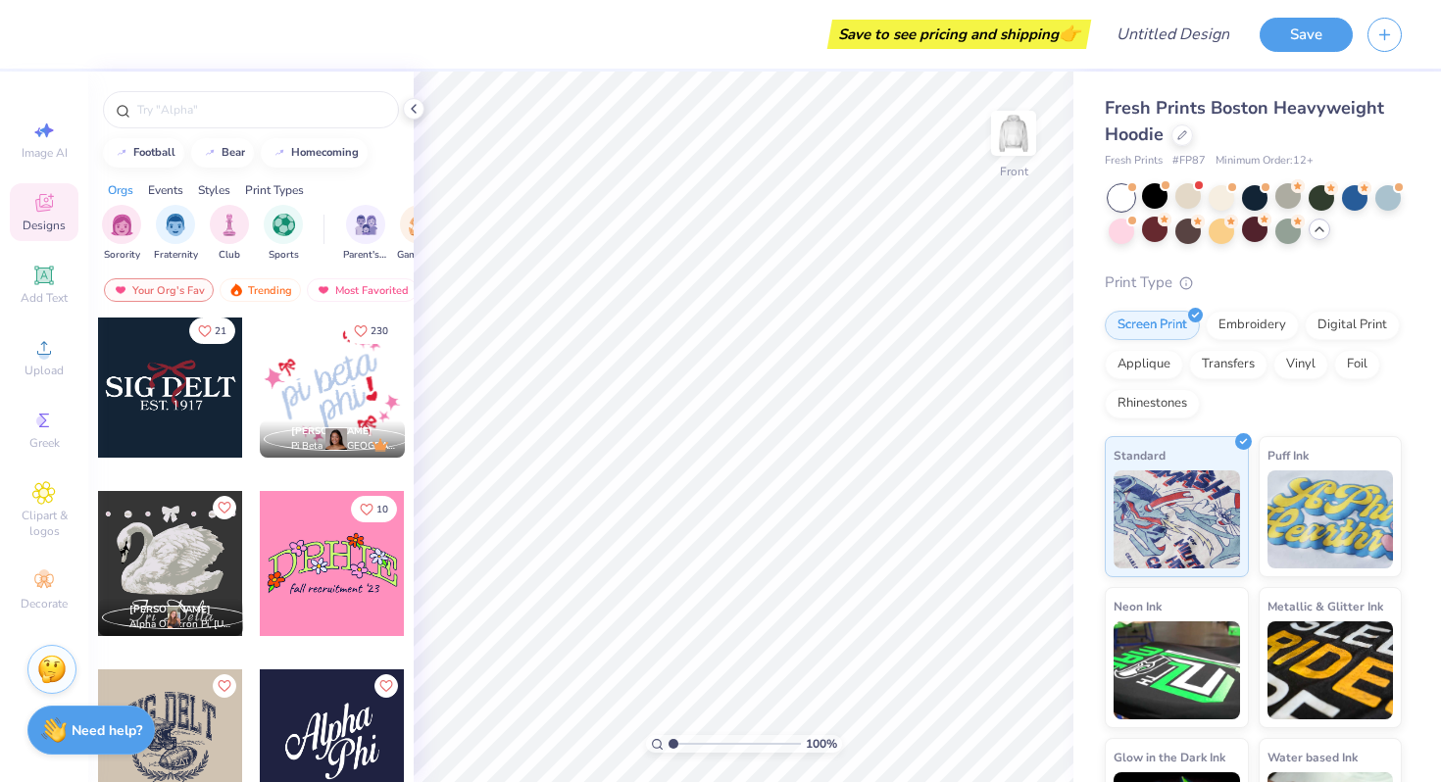
scroll to position [5168, 0]
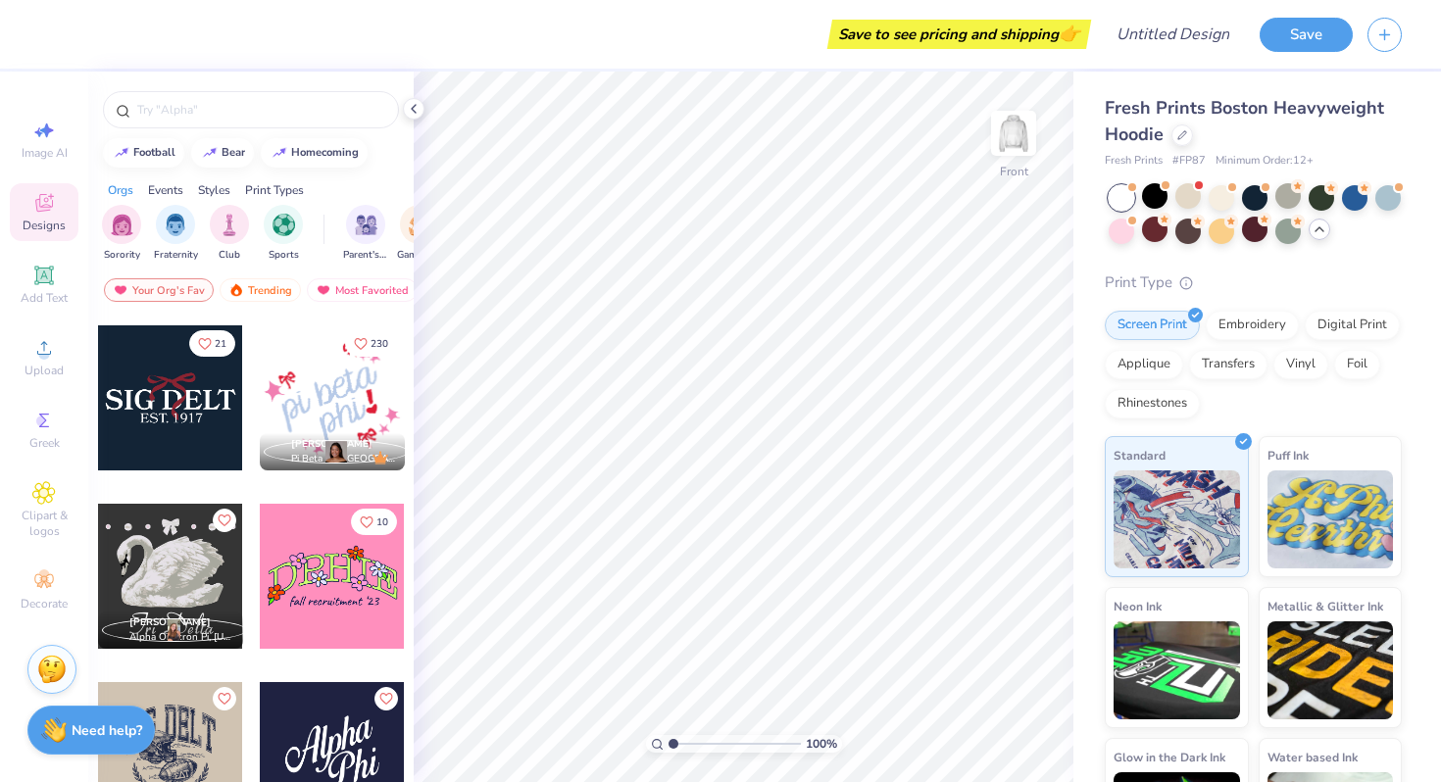
click at [316, 423] on div at bounding box center [332, 397] width 145 height 145
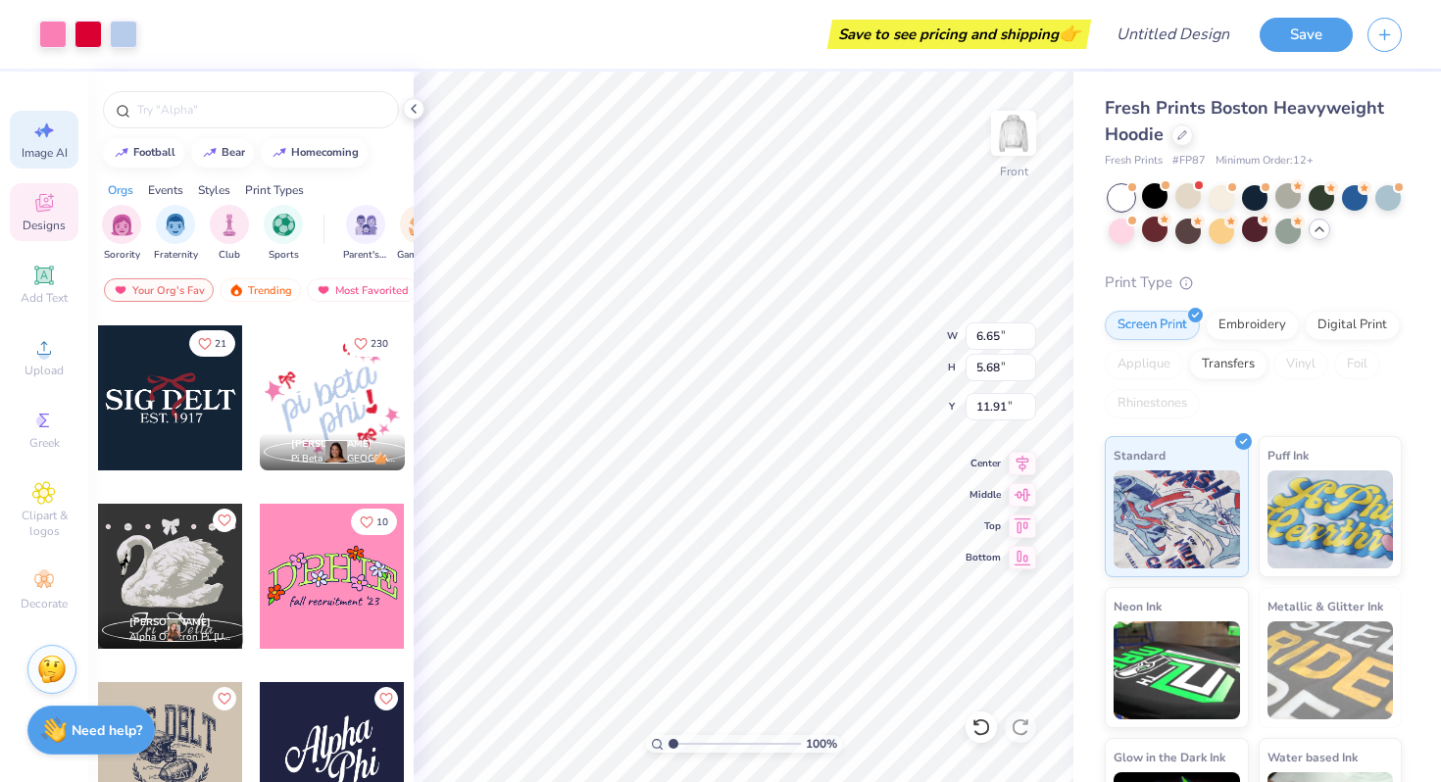
click at [50, 139] on icon at bounding box center [44, 131] width 24 height 24
select select "4"
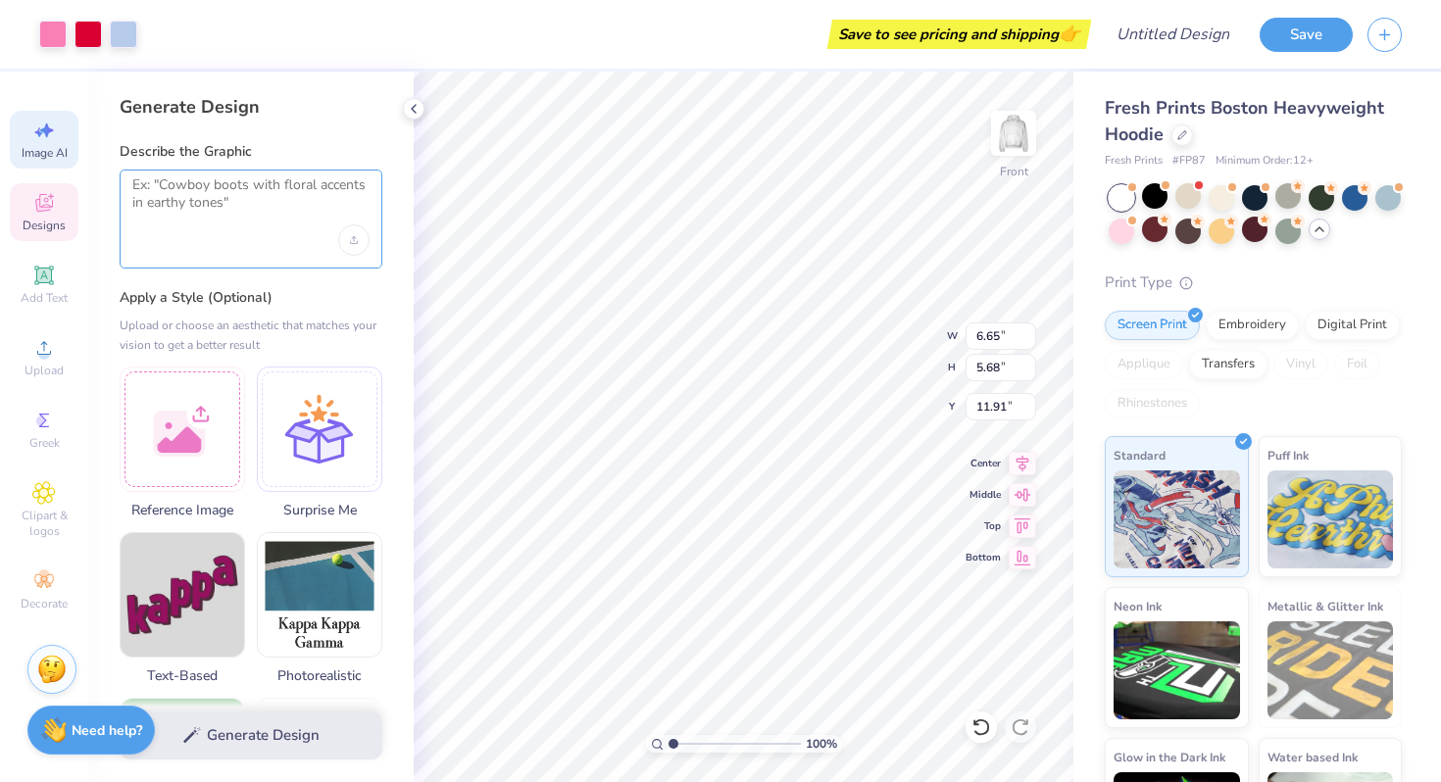
click at [186, 212] on textarea at bounding box center [250, 200] width 237 height 49
click at [233, 742] on div "Generate Design" at bounding box center [250, 735] width 325 height 95
click at [227, 228] on div at bounding box center [251, 219] width 263 height 99
click at [176, 178] on textarea at bounding box center [250, 200] width 237 height 49
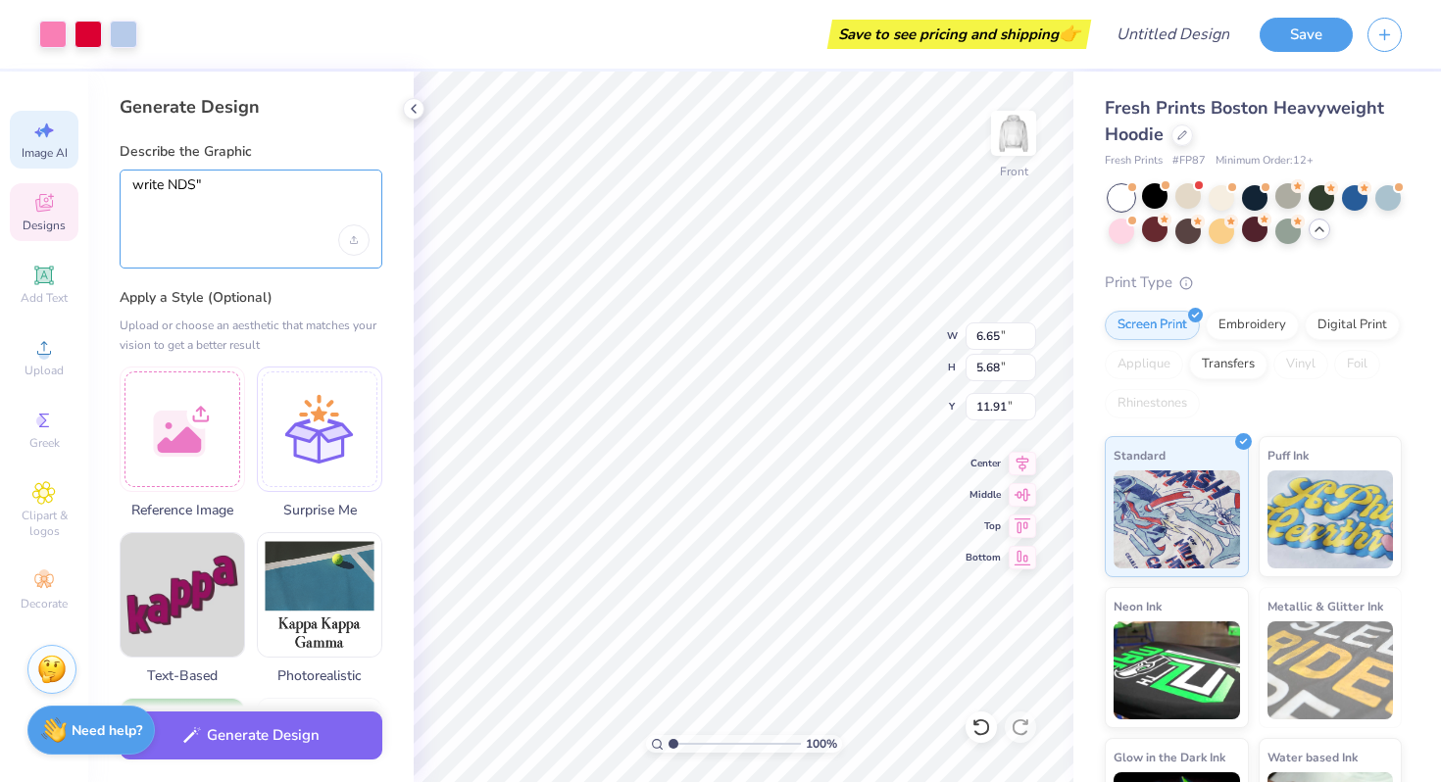
click at [169, 186] on textarea "write NDS"" at bounding box center [250, 200] width 237 height 49
click at [245, 195] on textarea "write "NDS"" at bounding box center [250, 200] width 237 height 49
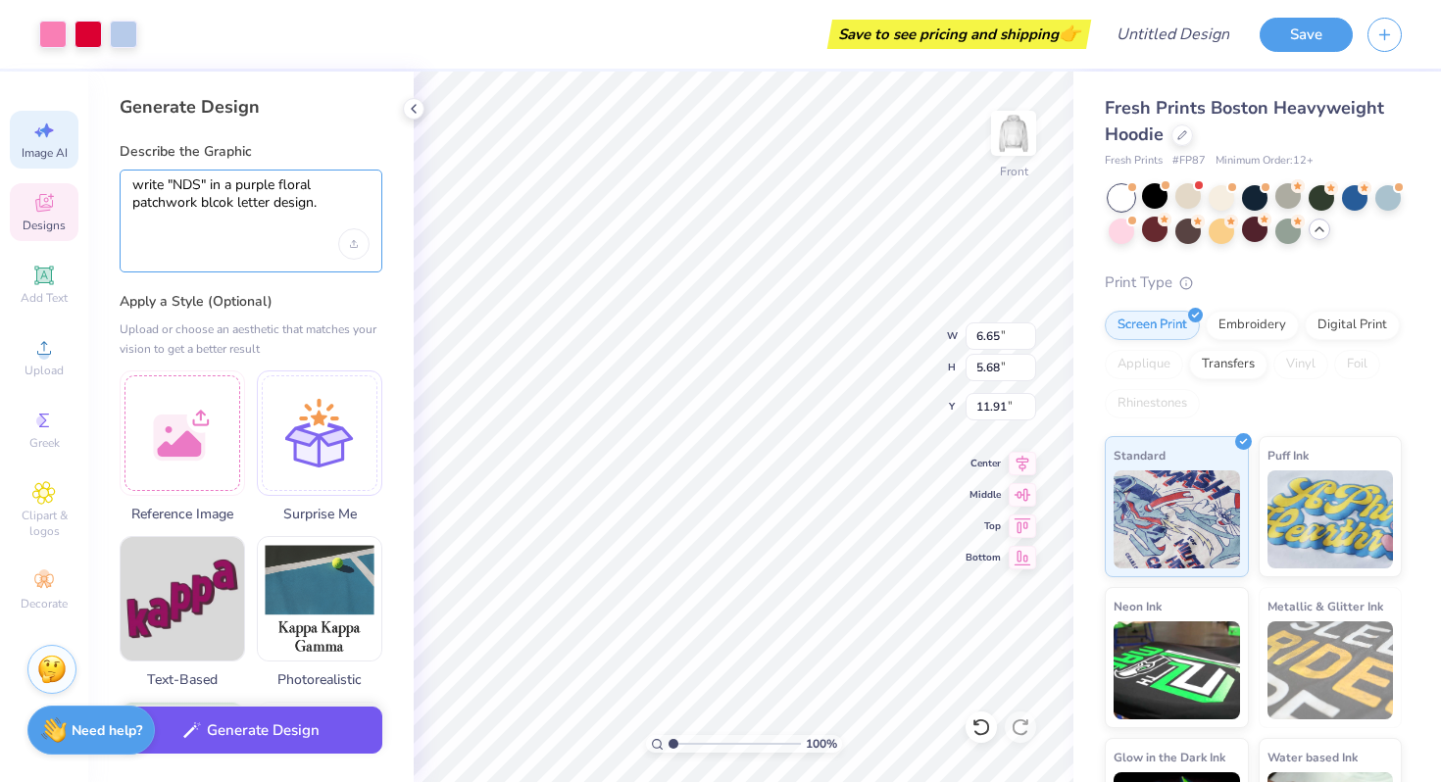
type textarea "write "NDS" in a purple floral patchwork blcok letter design."
click at [186, 743] on button "Generate Design" at bounding box center [251, 731] width 263 height 48
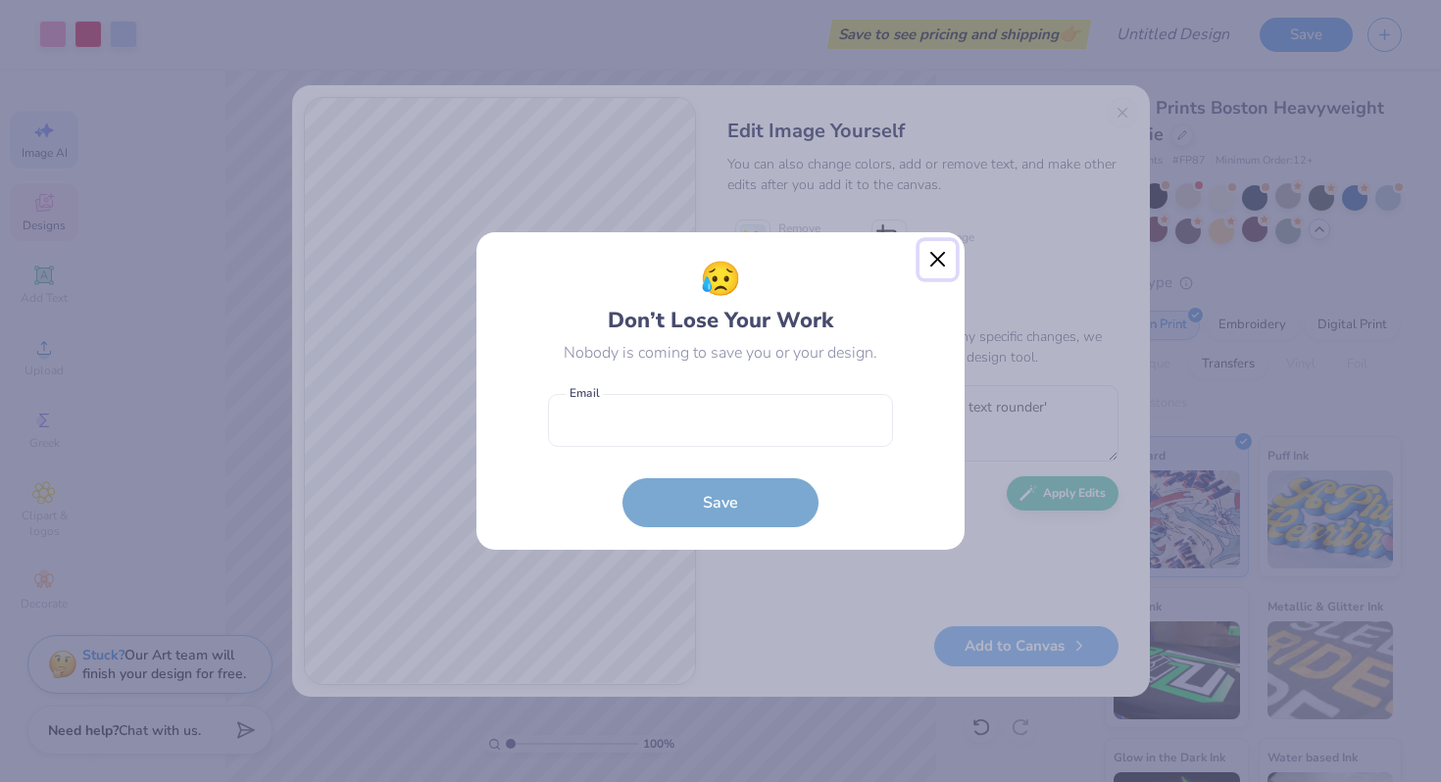
click at [930, 252] on button "Close" at bounding box center [938, 259] width 37 height 37
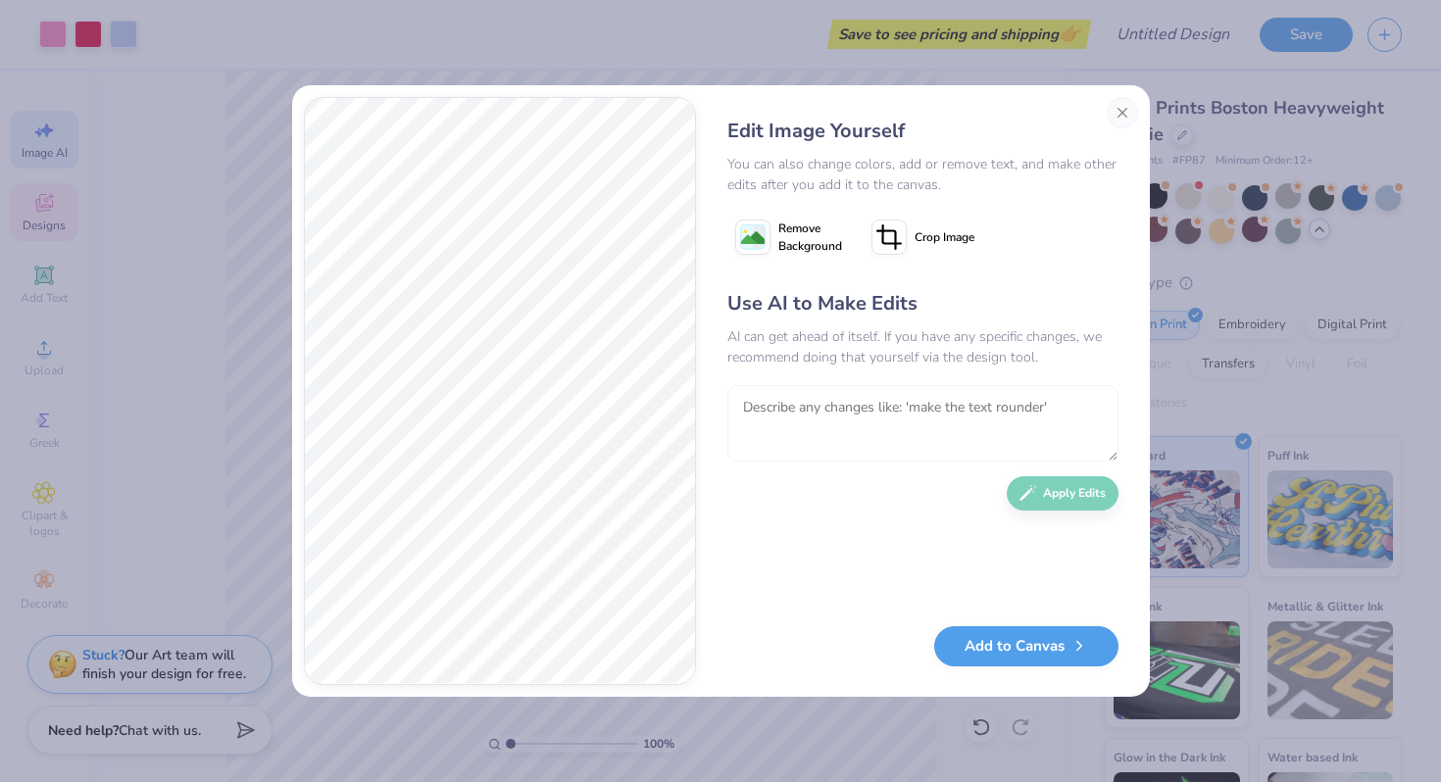
click at [855, 435] on textarea at bounding box center [922, 423] width 391 height 76
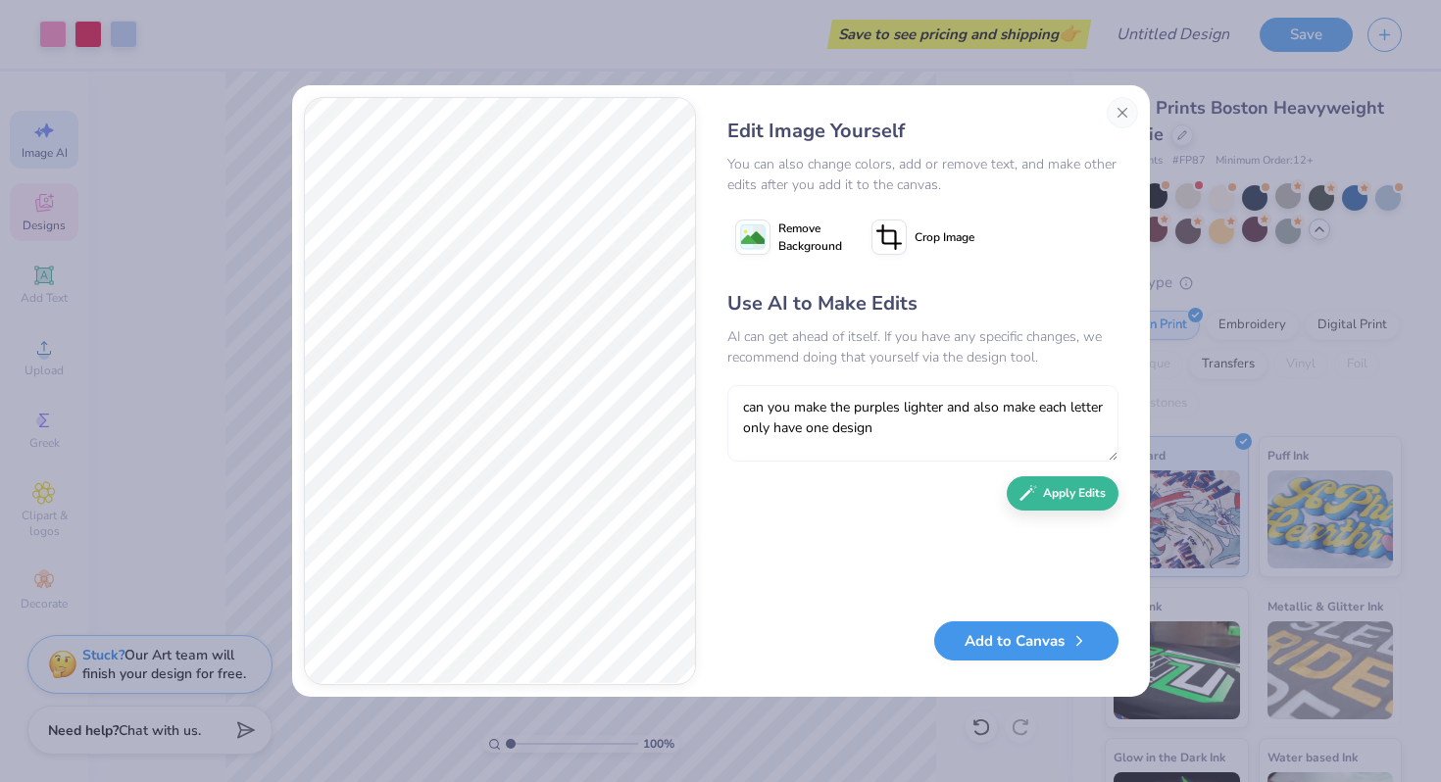
type textarea "can you make the purples lighter and also make each letter only have one design"
click at [1025, 653] on button "Add to Canvas" at bounding box center [1026, 642] width 184 height 40
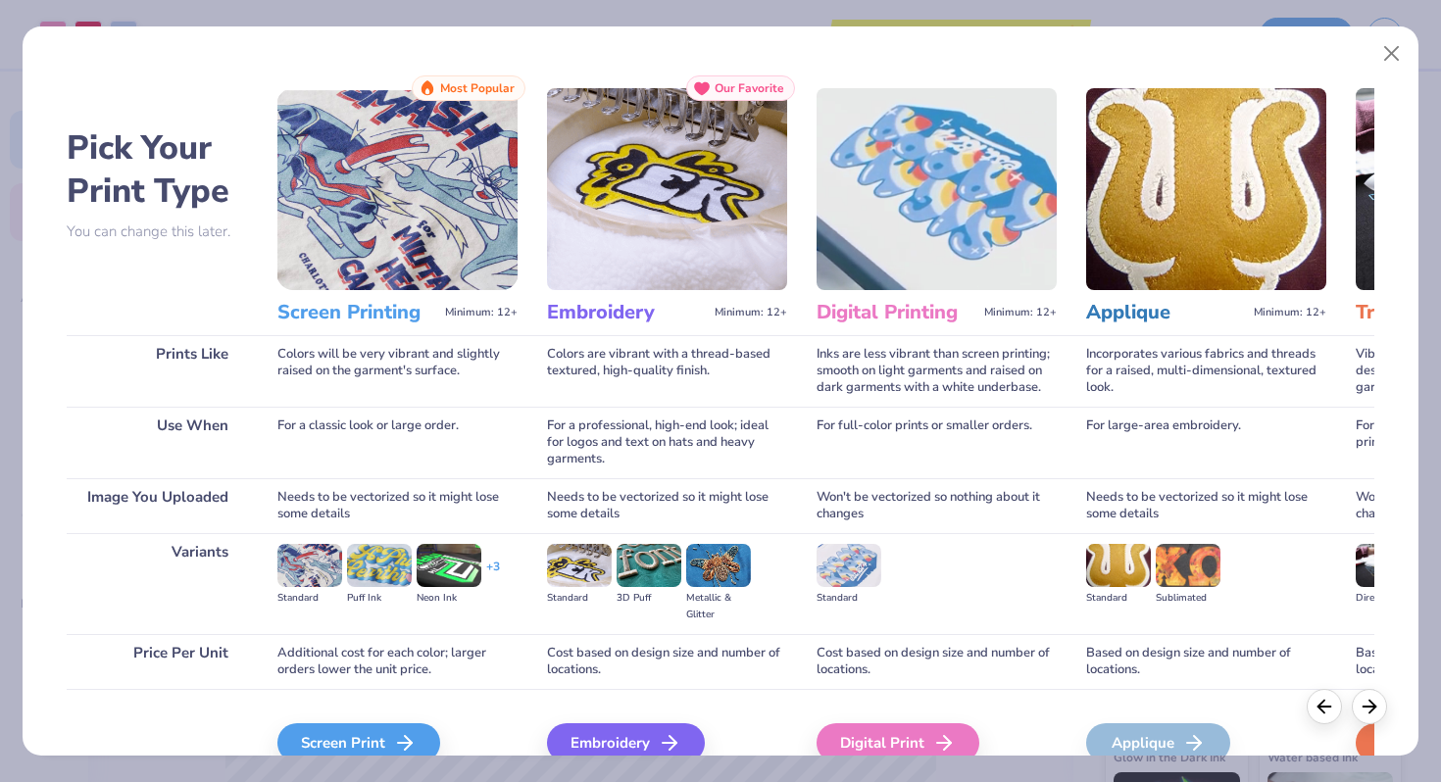
drag, startPoint x: 1025, startPoint y: 653, endPoint x: 1089, endPoint y: 428, distance: 233.4
click at [1029, 638] on div "Cost based on design size and number of locations." at bounding box center [937, 661] width 240 height 55
click at [1413, 70] on div "Pick Your Print Type You can change this later. Prints Like Use When Image You …" at bounding box center [721, 386] width 1396 height 739
click at [1397, 70] on button "Close" at bounding box center [1392, 53] width 37 height 37
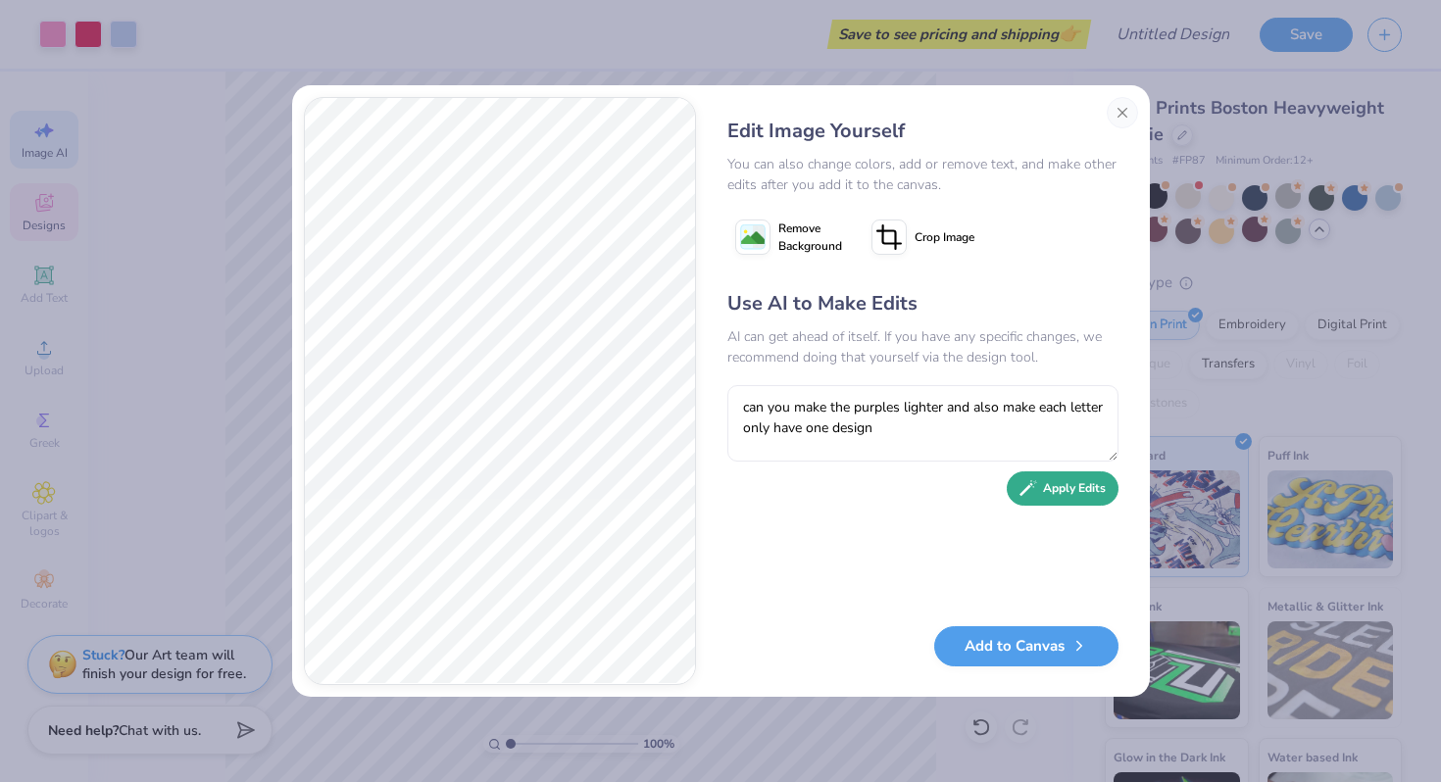
click at [1097, 490] on button "Apply Edits" at bounding box center [1063, 489] width 112 height 34
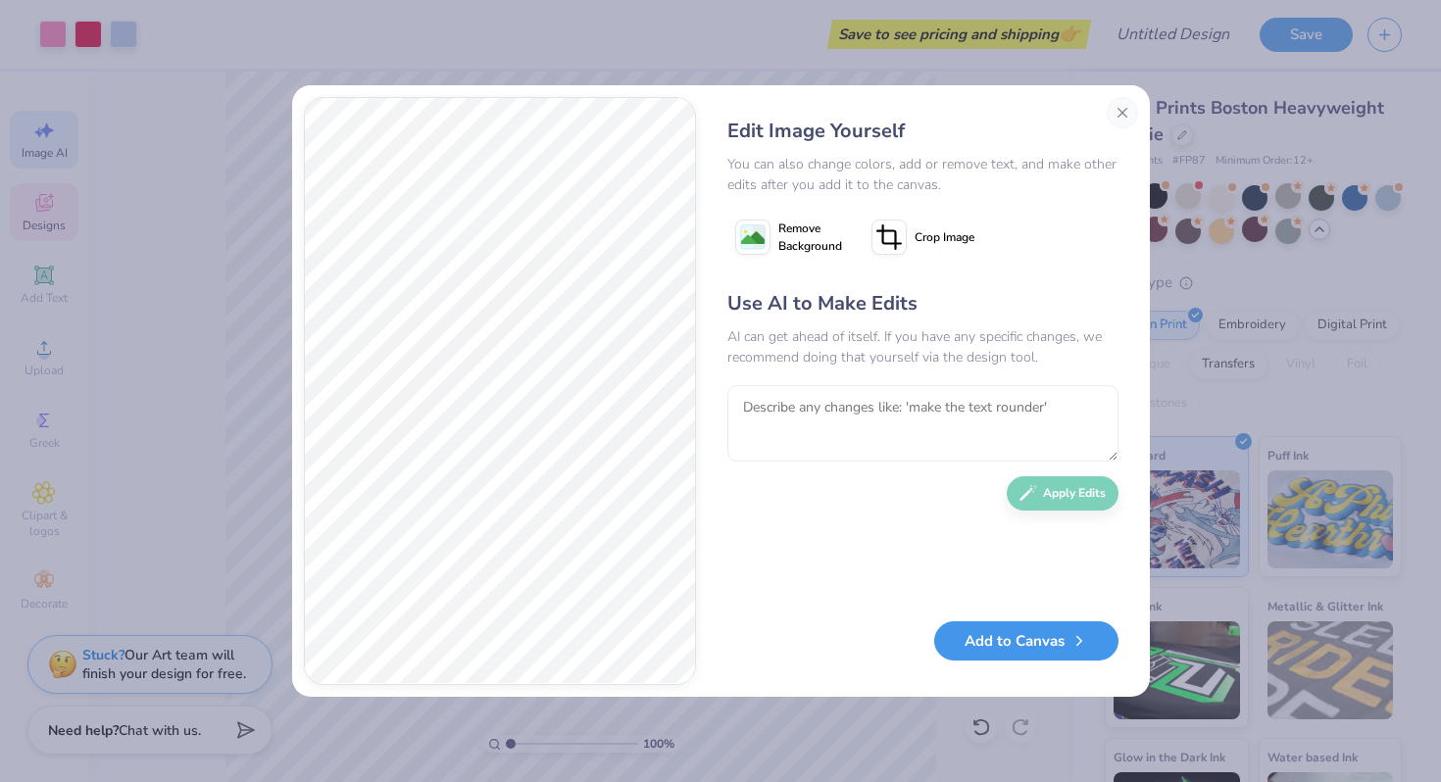
click at [972, 660] on button "Add to Canvas" at bounding box center [1026, 642] width 184 height 40
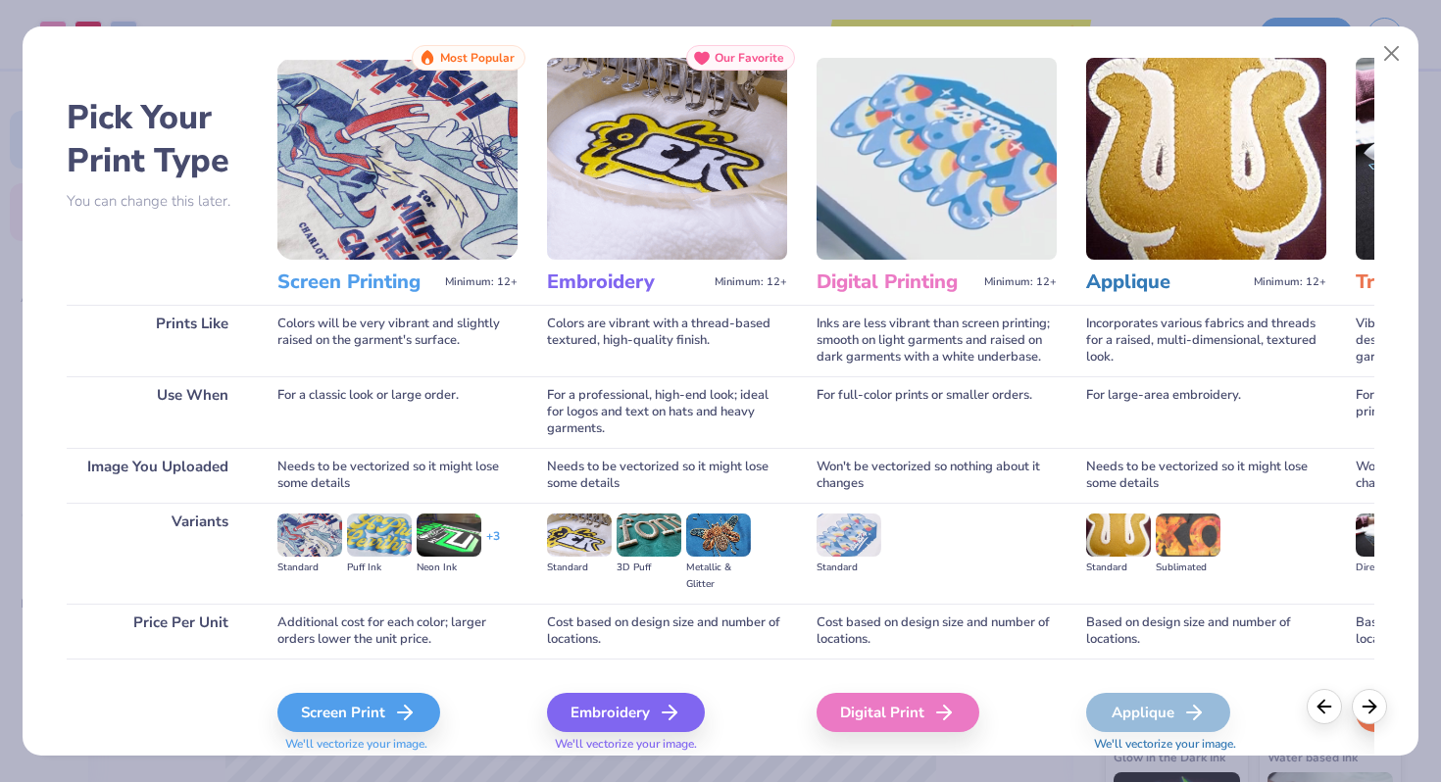
scroll to position [35, 0]
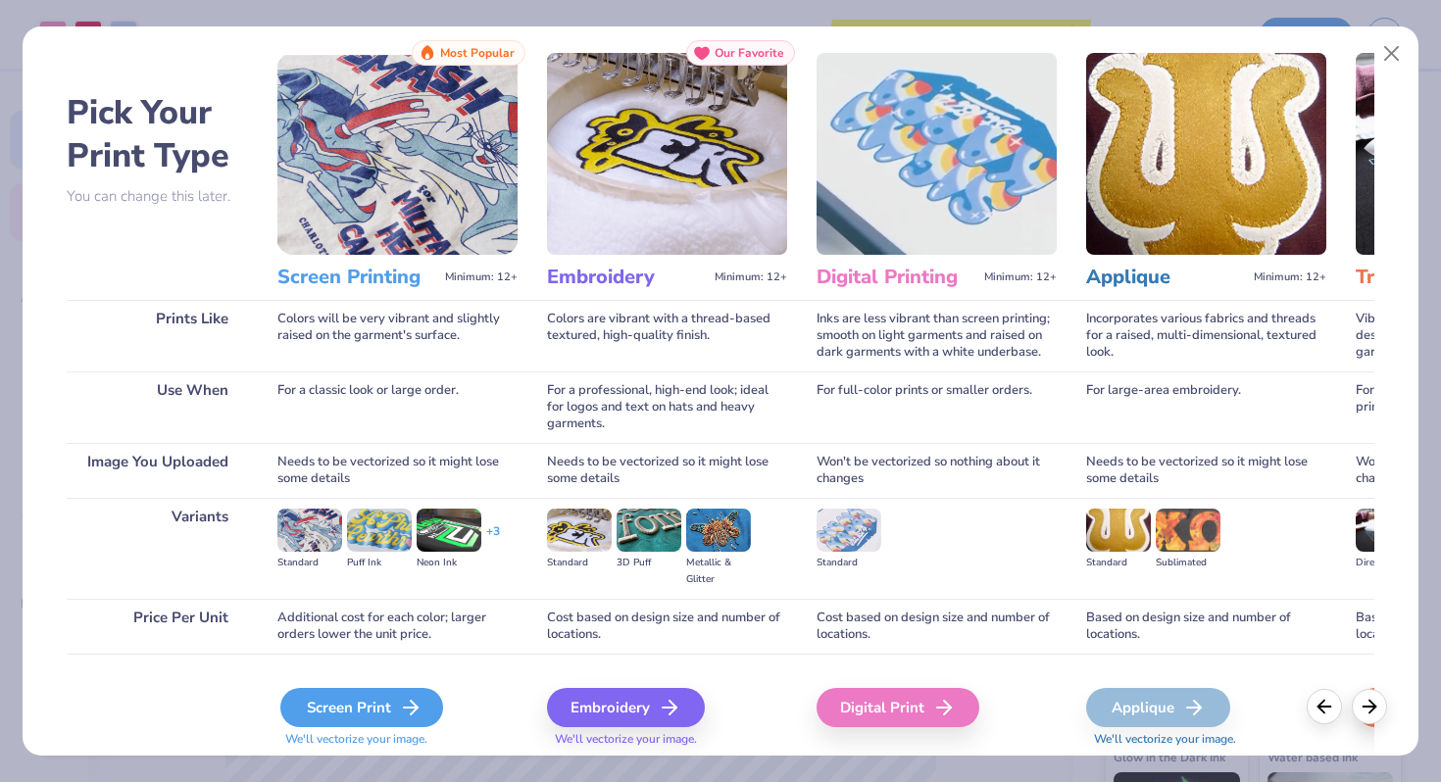
click at [378, 714] on div "Screen Print" at bounding box center [361, 707] width 163 height 39
click at [351, 716] on div "Screen Print" at bounding box center [361, 707] width 163 height 39
